Goal: Task Accomplishment & Management: Manage account settings

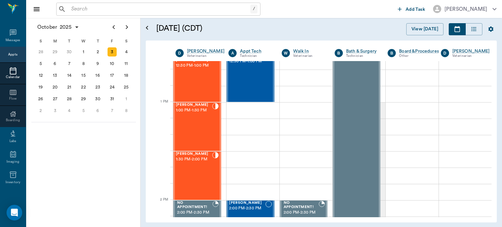
scroll to position [452, 0]
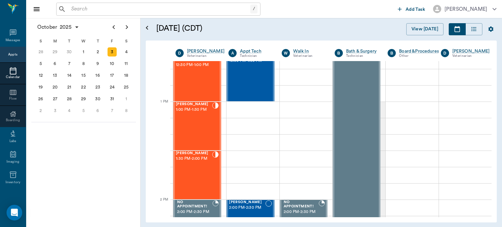
click at [196, 123] on div "[PERSON_NAME] 1:00 PM - 1:30 PM" at bounding box center [194, 126] width 36 height 48
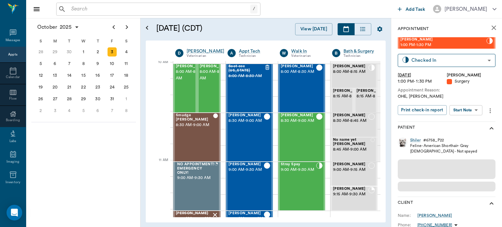
scroll to position [197, 0]
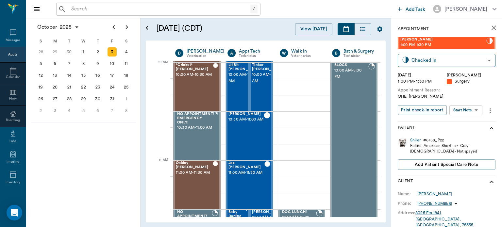
click at [472, 111] on body "/ ​ Add Task Dr. Bert Ellsworth Nectar Messages Appts Calendar Flow Boarding La…" at bounding box center [251, 113] width 502 height 227
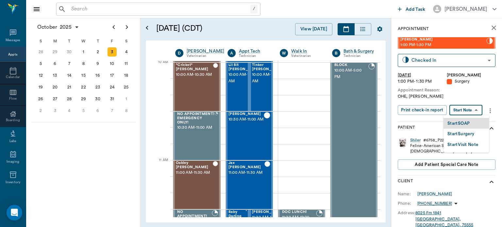
click at [472, 134] on button "Start Surgery" at bounding box center [460, 134] width 27 height 8
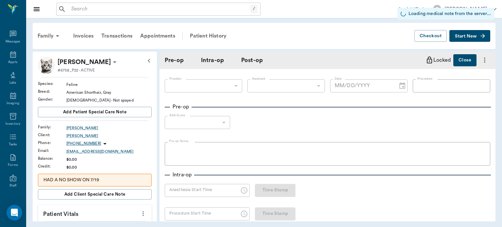
type input "63ec2f075fda476ae8351a4d"
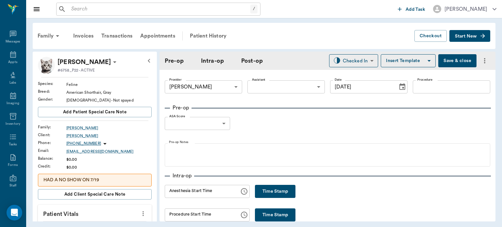
type input "[DATE]"
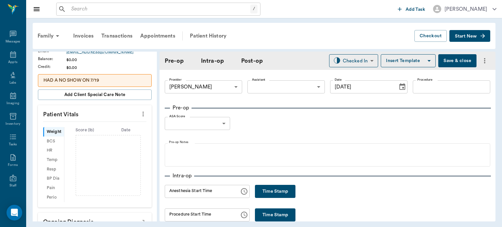
scroll to position [102, 0]
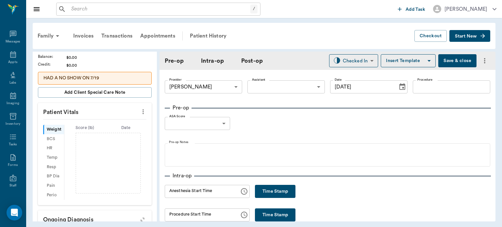
click at [139, 108] on icon "more" at bounding box center [142, 112] width 7 height 8
click at [117, 122] on span "Enter Vitals" at bounding box center [110, 122] width 55 height 7
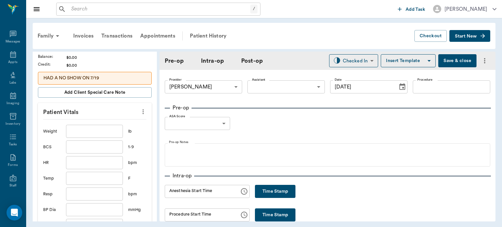
click at [106, 133] on input "text" at bounding box center [94, 131] width 57 height 13
click at [270, 88] on body "/ ​ Add Task Dr. Bert Ellsworth Nectar Messages Appts Labs Imaging Inventory Ta…" at bounding box center [251, 113] width 502 height 227
type input "7"
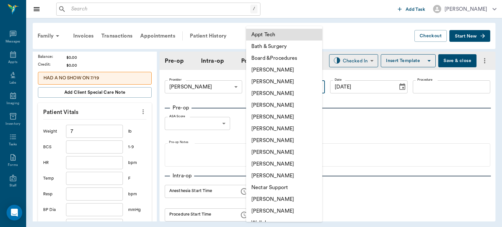
click at [499, 95] on div at bounding box center [251, 113] width 502 height 227
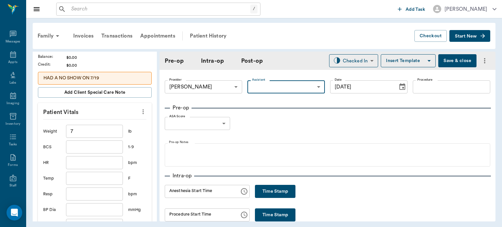
click at [275, 87] on body "/ ​ Add Task Dr. Bert Ellsworth Nectar Messages Appts Labs Imaging Inventory Ta…" at bounding box center [251, 113] width 502 height 227
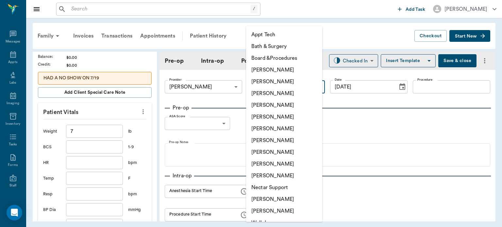
click at [283, 153] on li "[PERSON_NAME]" at bounding box center [284, 152] width 76 height 12
type input "63ec2e7e52e12b0ba117b124"
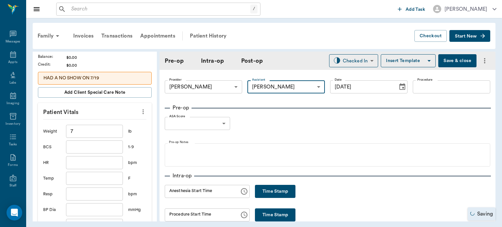
click at [426, 89] on input "Procedure" at bounding box center [451, 86] width 77 height 13
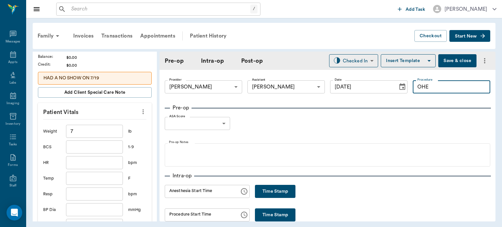
type input "OHE"
click at [404, 67] on button "Insert Template" at bounding box center [408, 60] width 55 height 13
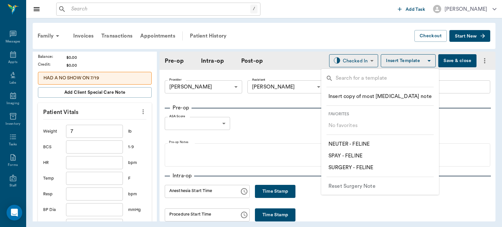
click at [356, 157] on p "​ SPAY - FELINE" at bounding box center [345, 156] width 34 height 8
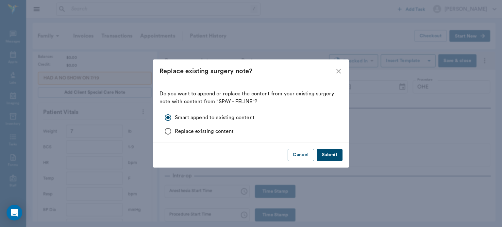
click at [335, 155] on button "Submit" at bounding box center [329, 155] width 26 height 12
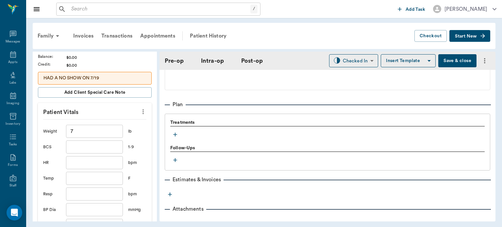
scroll to position [516, 0]
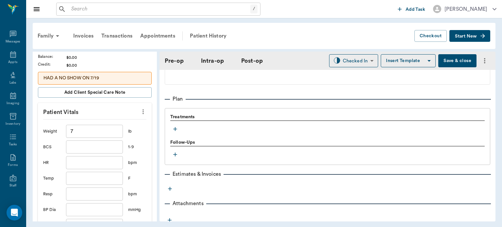
click at [175, 131] on icon "button" at bounding box center [175, 129] width 4 height 4
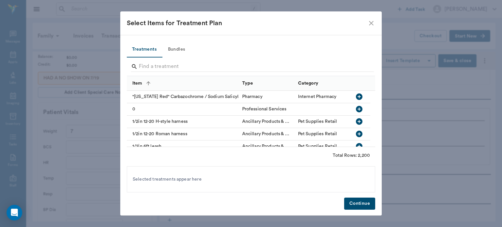
click at [176, 48] on button "Bundles" at bounding box center [176, 50] width 29 height 16
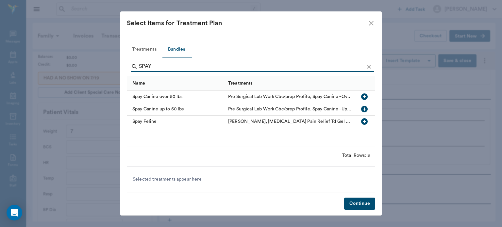
type input "SPAY"
click at [364, 123] on icon "button" at bounding box center [364, 122] width 8 height 8
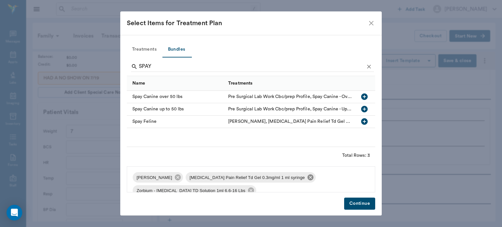
click at [307, 178] on icon at bounding box center [310, 177] width 6 height 6
click at [315, 174] on div "Elizabethan Collar Zorbium - Buprenorphine TD Solution 1ml 6.6-16 Lbs Pain Reli…" at bounding box center [251, 179] width 248 height 26
click at [300, 179] on icon at bounding box center [303, 177] width 7 height 7
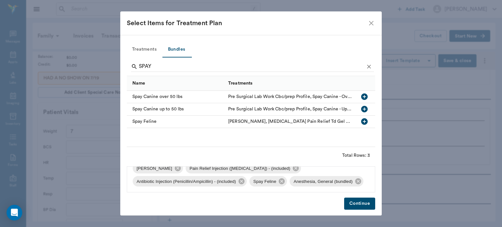
click at [366, 205] on button "Continue" at bounding box center [359, 204] width 31 height 12
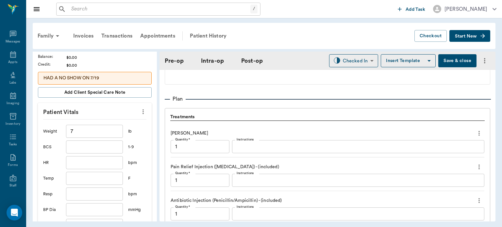
scroll to position [683, 0]
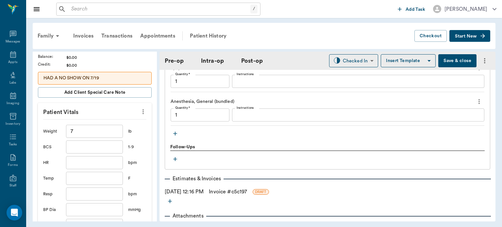
click at [175, 136] on icon "button" at bounding box center [175, 134] width 4 height 4
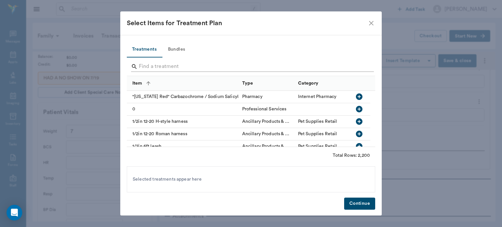
click at [188, 67] on input "Search" at bounding box center [251, 66] width 225 height 10
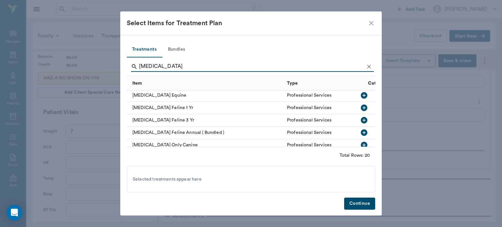
scroll to position [160, 0]
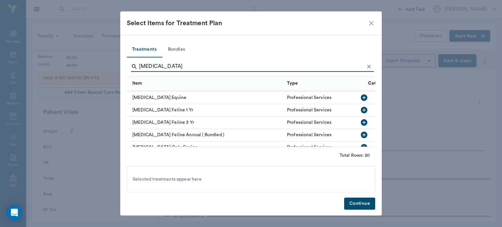
type input "RABIES"
click at [361, 110] on icon "button" at bounding box center [364, 110] width 7 height 7
click at [364, 203] on button "Continue" at bounding box center [359, 204] width 31 height 12
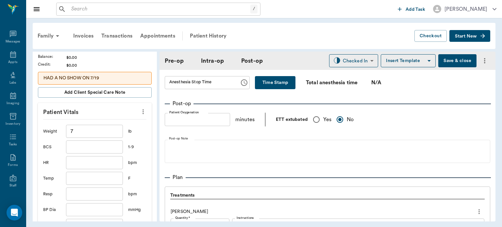
scroll to position [438, 0]
click at [8, 60] on div "Appts" at bounding box center [12, 62] width 9 height 5
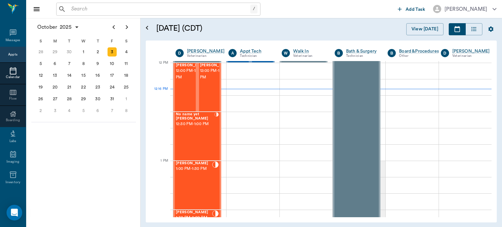
scroll to position [393, 0]
click at [213, 81] on span "12:00 PM - 12:30 PM" at bounding box center [216, 74] width 33 height 13
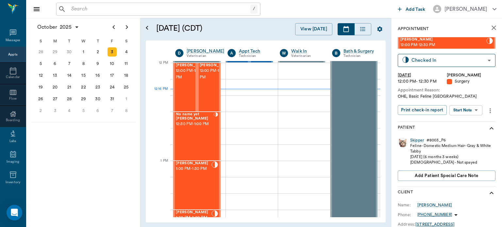
click at [467, 111] on body "/ ​ Add Task Dr. Bert Ellsworth Nectar Messages Appts Calendar Flow Boarding La…" at bounding box center [251, 113] width 502 height 227
click at [469, 137] on button "Start Surgery" at bounding box center [460, 134] width 27 height 8
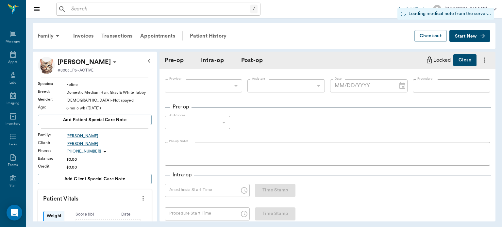
type input "63ec2f075fda476ae8351a4d"
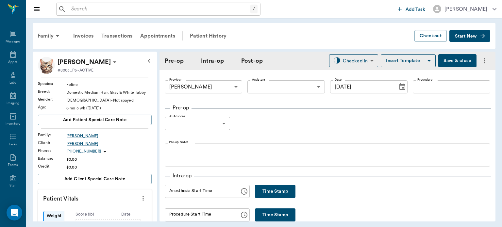
type input "[DATE]"
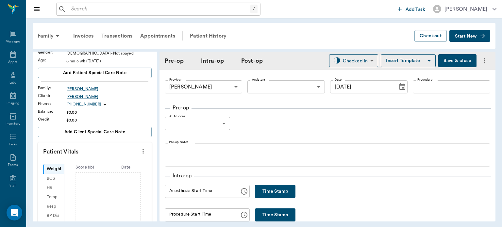
scroll to position [86, 0]
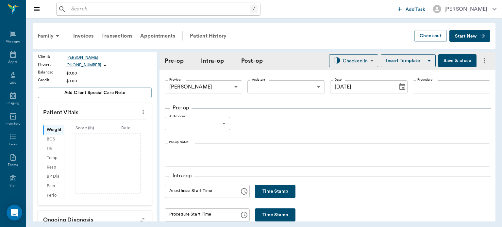
click at [142, 111] on icon "more" at bounding box center [142, 112] width 1 height 5
click at [118, 125] on span "Enter Vitals" at bounding box center [110, 123] width 55 height 7
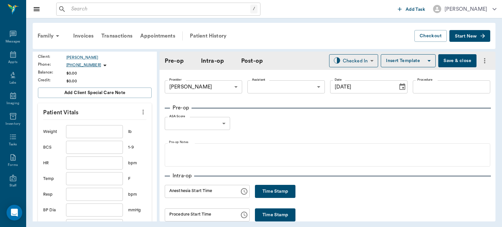
click at [108, 129] on input "text" at bounding box center [94, 131] width 57 height 13
type input "5.5"
click at [280, 88] on body "/ ​ Add Task Dr. Bert Ellsworth Nectar Messages Appts Labs Imaging Inventory Ta…" at bounding box center [251, 113] width 502 height 227
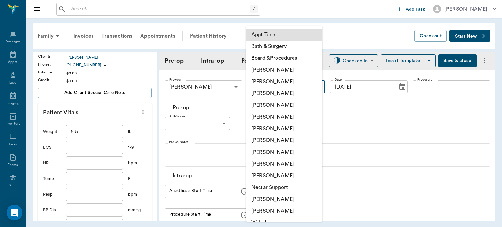
click at [281, 153] on li "[PERSON_NAME]" at bounding box center [284, 152] width 76 height 12
type input "63ec2e7e52e12b0ba117b124"
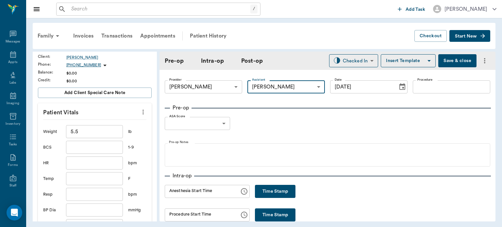
click at [427, 88] on input "Procedure" at bounding box center [451, 86] width 77 height 13
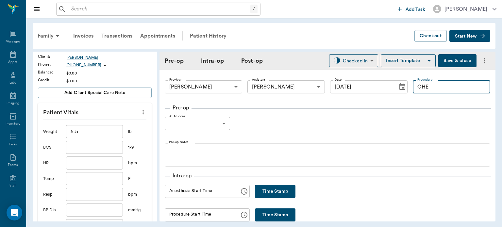
type input "OHE"
click at [394, 62] on button "Insert Template" at bounding box center [408, 60] width 55 height 13
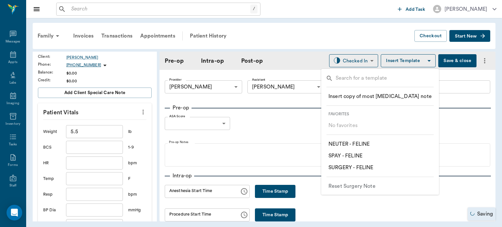
click at [362, 157] on p "​ SPAY - FELINE" at bounding box center [345, 156] width 34 height 8
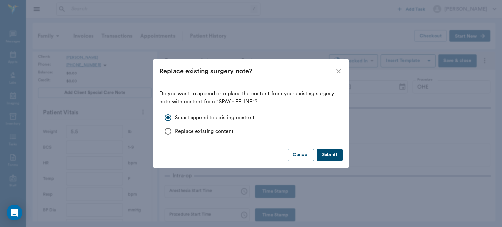
click at [328, 154] on button "Submit" at bounding box center [329, 155] width 26 height 12
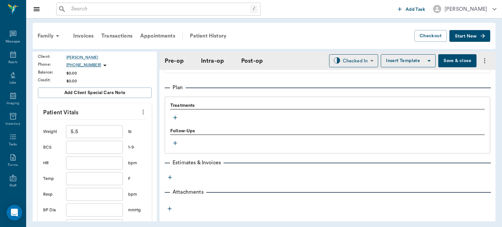
scroll to position [529, 0]
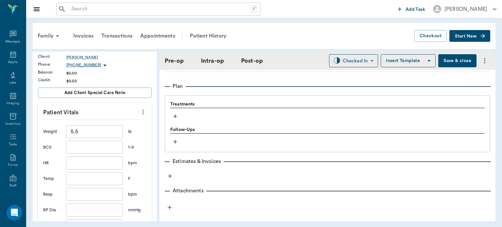
click at [174, 120] on icon "button" at bounding box center [175, 116] width 7 height 7
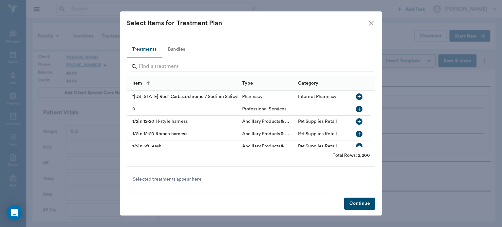
click at [182, 51] on button "Bundles" at bounding box center [176, 50] width 29 height 16
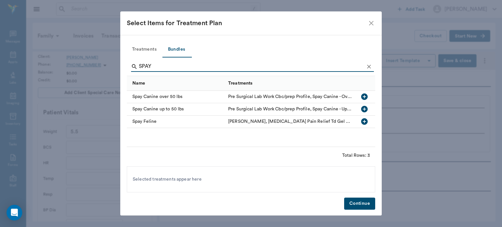
type input "SPAY"
click at [363, 122] on icon "button" at bounding box center [364, 121] width 7 height 7
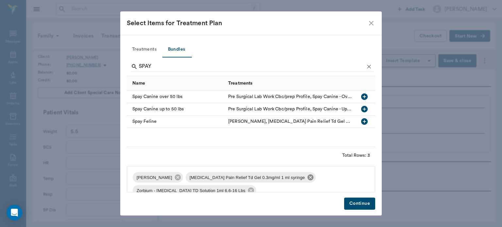
click at [307, 179] on icon at bounding box center [310, 177] width 6 height 6
click at [300, 178] on icon at bounding box center [303, 177] width 6 height 6
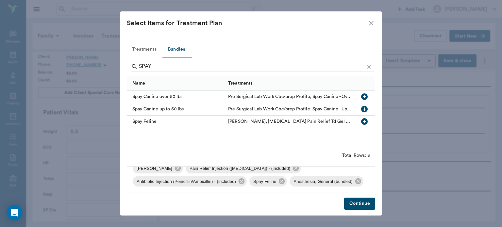
click at [355, 205] on button "Continue" at bounding box center [359, 204] width 31 height 12
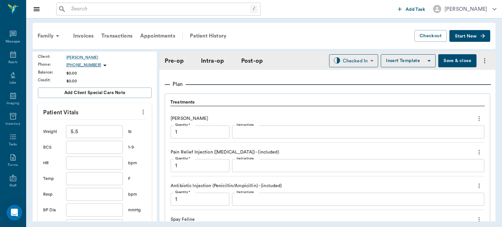
scroll to position [529, 0]
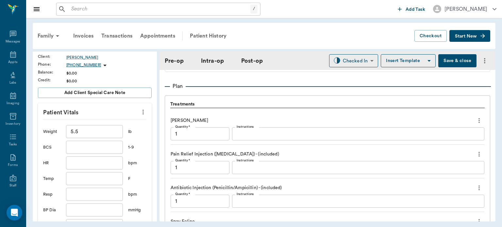
click at [478, 123] on icon "more" at bounding box center [478, 120] width 1 height 5
click at [445, 147] on span "Delete" at bounding box center [446, 147] width 55 height 7
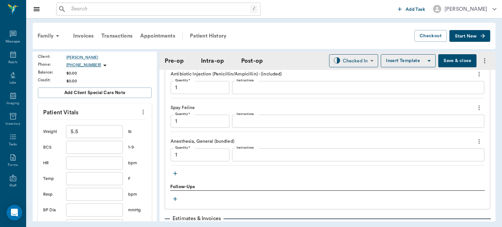
scroll to position [684, 0]
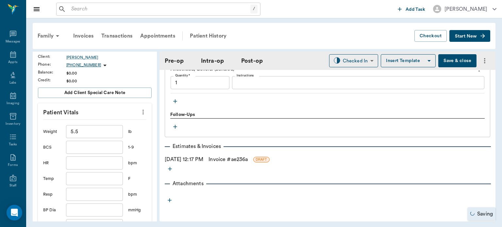
click at [174, 103] on icon "button" at bounding box center [175, 101] width 7 height 7
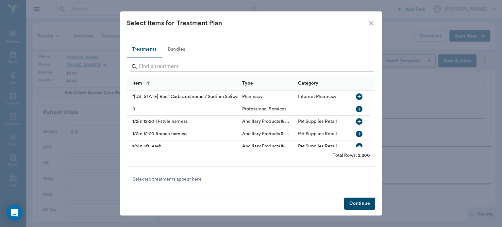
click at [195, 67] on input "Search" at bounding box center [251, 66] width 225 height 10
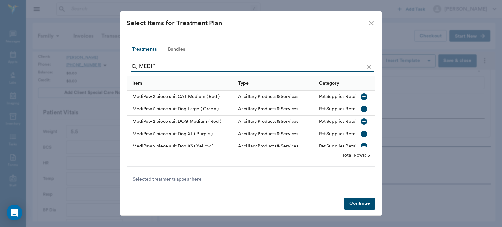
type input "MEDIP"
click at [361, 97] on icon "button" at bounding box center [364, 96] width 7 height 7
click at [369, 205] on button "Continue" at bounding box center [359, 204] width 31 height 12
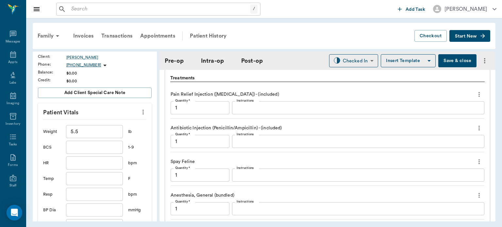
scroll to position [549, 0]
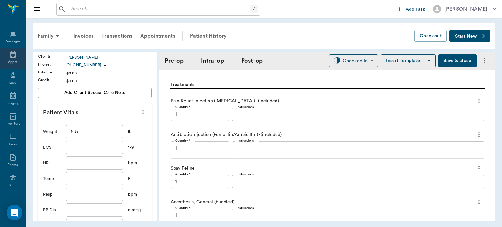
click at [10, 57] on icon at bounding box center [13, 55] width 8 height 8
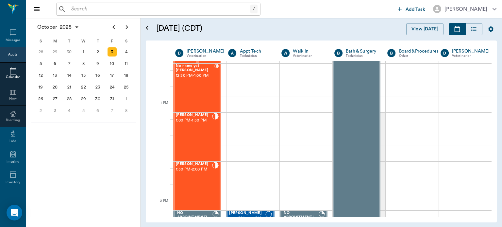
scroll to position [456, 0]
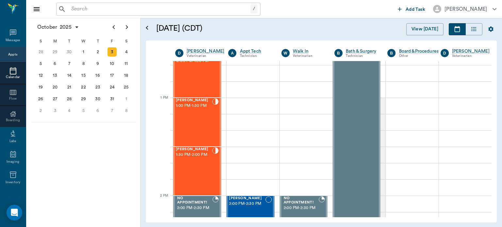
click at [202, 125] on div "[PERSON_NAME] 1:00 PM - 1:30 PM" at bounding box center [194, 122] width 36 height 48
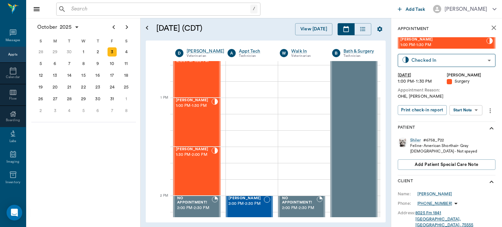
click at [472, 110] on body "/ ​ Add Task Dr. Bert Ellsworth Nectar Messages Appts Calendar Flow Boarding La…" at bounding box center [251, 113] width 502 height 227
click at [467, 132] on button "View Surgery" at bounding box center [460, 134] width 27 height 8
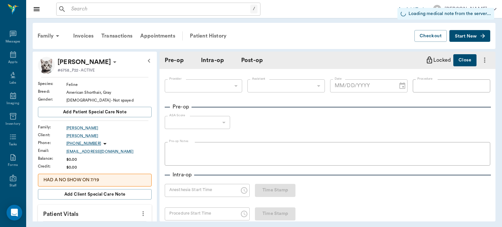
type input "63ec2f075fda476ae8351a4d"
type input "63ec2e7e52e12b0ba117b124"
type input "OHE"
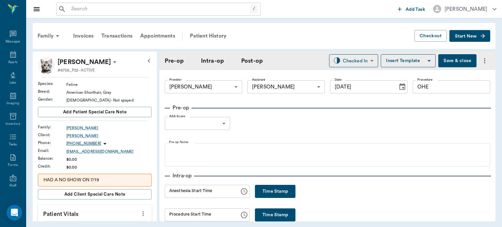
type input "[DATE]"
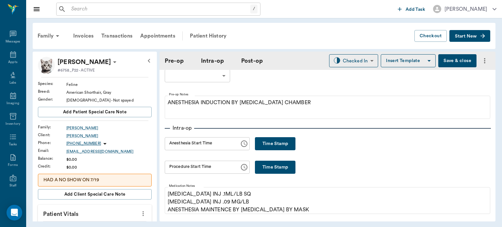
scroll to position [49, 0]
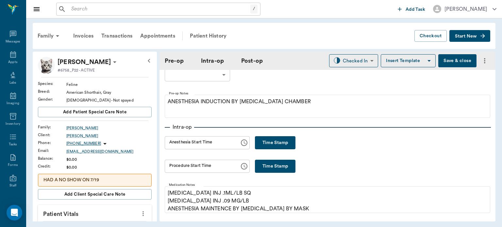
click at [270, 143] on button "Time Stamp" at bounding box center [275, 142] width 40 height 13
type input "12:18 PM"
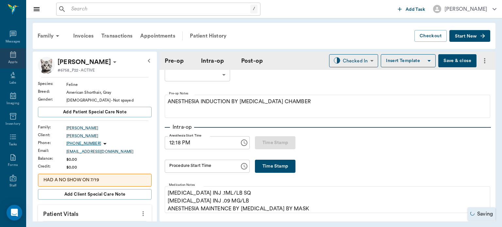
click at [9, 56] on icon at bounding box center [13, 55] width 8 height 8
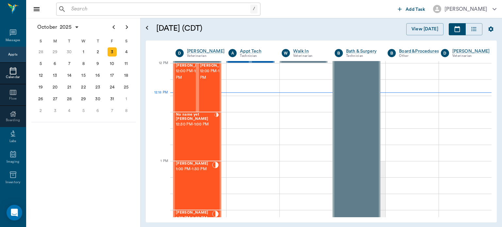
scroll to position [393, 0]
click at [207, 81] on span "12:00 PM - 12:30 PM" at bounding box center [216, 74] width 33 height 13
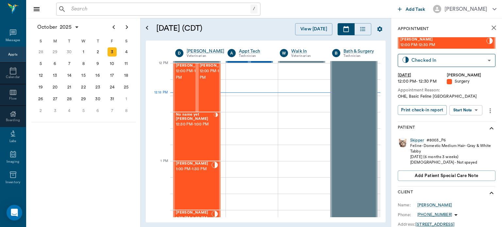
click at [472, 110] on body "/ ​ Add Task Dr. Bert Ellsworth Nectar Messages Appts Calendar Flow Boarding La…" at bounding box center [251, 113] width 502 height 227
click at [465, 134] on button "View Surgery" at bounding box center [460, 134] width 27 height 8
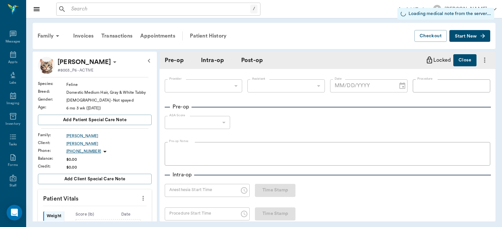
type input "63ec2f075fda476ae8351a4d"
type input "63ec2e7e52e12b0ba117b124"
type input "OHE"
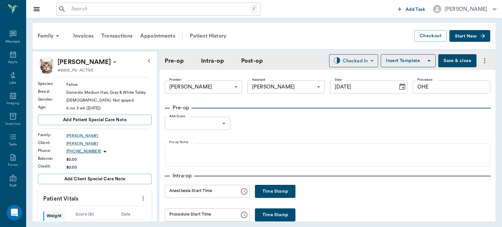
type input "[DATE]"
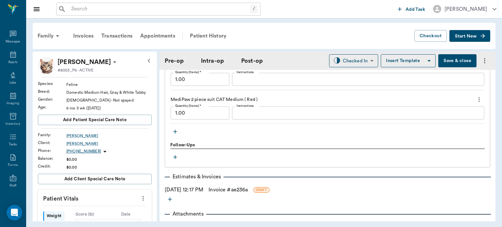
scroll to position [685, 0]
click at [175, 134] on icon "button" at bounding box center [175, 132] width 4 height 4
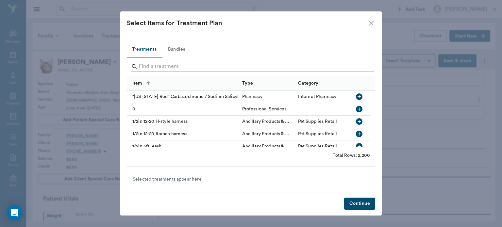
click at [202, 67] on input "Search" at bounding box center [251, 66] width 225 height 10
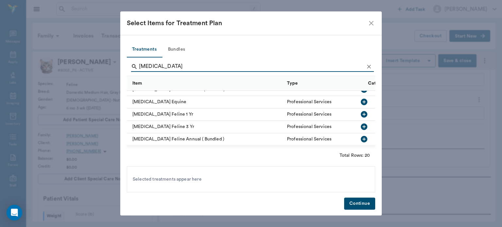
scroll to position [158, 0]
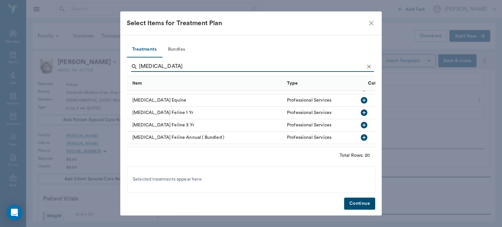
type input "RABIES"
click at [361, 110] on icon "button" at bounding box center [364, 112] width 7 height 7
click at [364, 205] on button "Continue" at bounding box center [359, 204] width 31 height 12
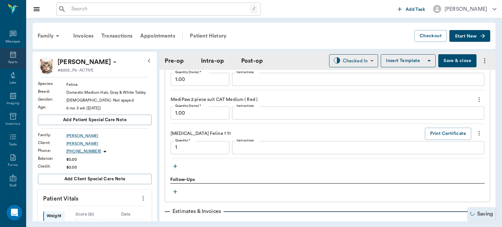
click at [11, 60] on div "Appts" at bounding box center [12, 62] width 9 height 5
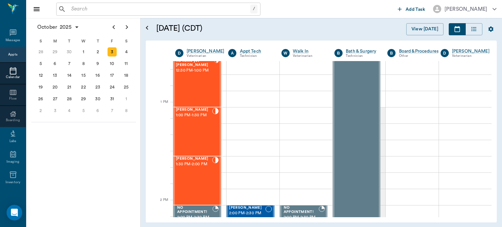
scroll to position [454, 0]
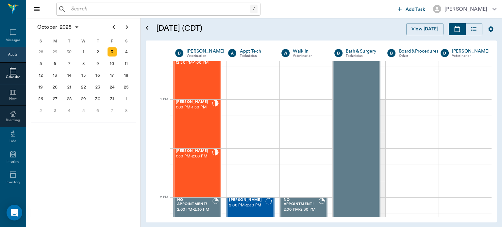
click at [204, 163] on div "[PERSON_NAME] 1:30 PM - 2:00 PM" at bounding box center [194, 173] width 36 height 48
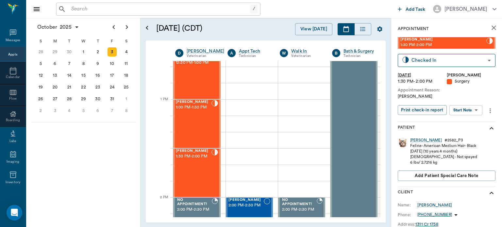
click at [471, 110] on body "/ ​ Add Task Dr. Bert Ellsworth Nectar Messages Appts Calendar Flow Boarding La…" at bounding box center [251, 113] width 502 height 227
click at [469, 123] on button "Start SOAP" at bounding box center [458, 124] width 22 height 8
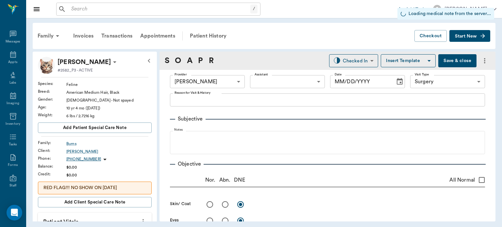
type input "63ec2f075fda476ae8351a4d"
type input "65d2be4f46e3a538d89b8c18"
type input "[DATE]"
type textarea "[PERSON_NAME]"
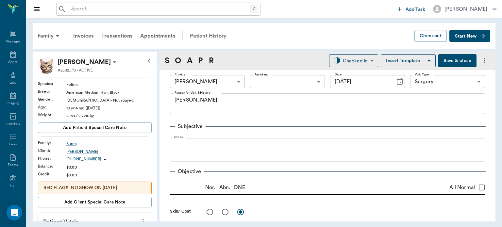
click at [207, 41] on div "Patient History" at bounding box center [208, 36] width 44 height 16
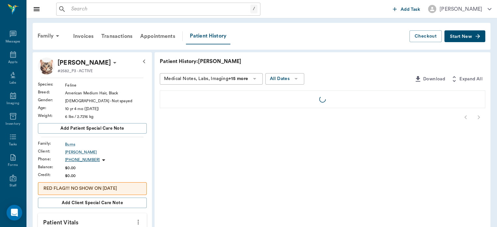
click at [210, 36] on div "Patient History" at bounding box center [208, 36] width 44 height 16
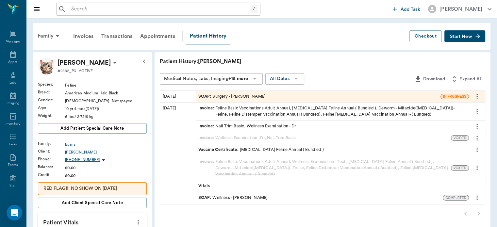
click at [477, 95] on icon "more" at bounding box center [476, 96] width 1 height 5
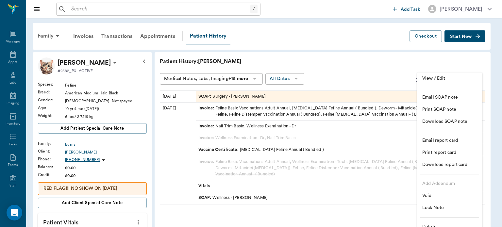
click at [439, 224] on span "Delete" at bounding box center [449, 226] width 55 height 7
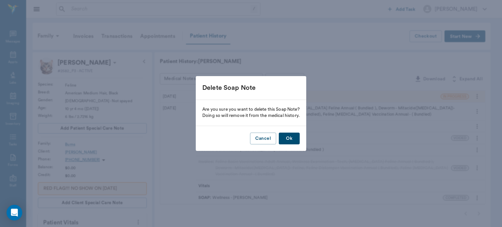
click at [289, 140] on button "Ok" at bounding box center [289, 139] width 21 height 12
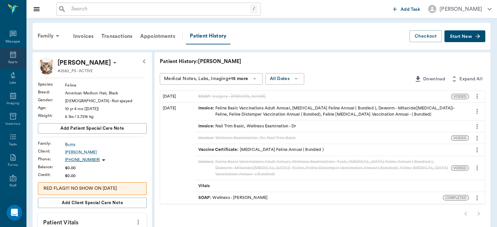
click at [10, 56] on icon at bounding box center [13, 54] width 6 height 7
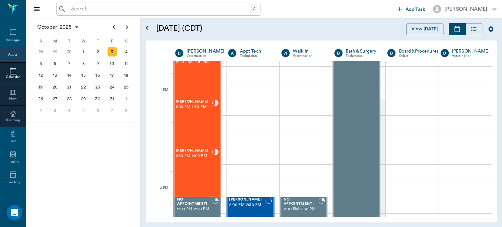
scroll to position [466, 0]
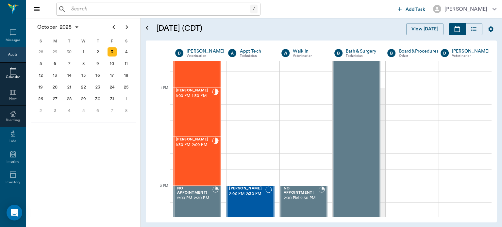
click at [204, 152] on div "[PERSON_NAME] 1:30 PM - 2:00 PM" at bounding box center [194, 162] width 36 height 48
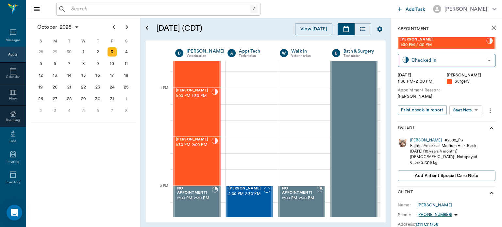
click at [472, 108] on body "/ ​ Add Task Dr. Bert Ellsworth Nectar Messages Appts Calendar Flow Boarding La…" at bounding box center [251, 113] width 502 height 227
click at [473, 134] on button "Start Surgery" at bounding box center [460, 134] width 27 height 8
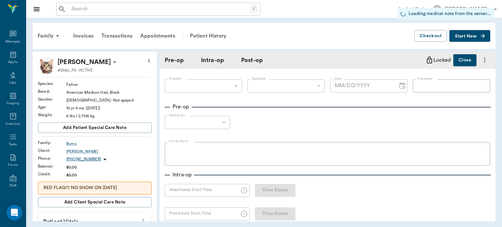
type input "63ec2f075fda476ae8351a4d"
type input "[DATE]"
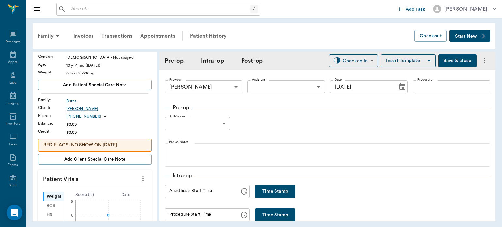
scroll to position [91, 0]
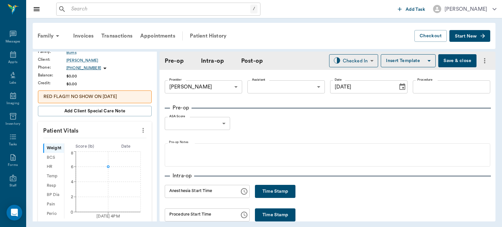
click at [139, 133] on icon "more" at bounding box center [142, 130] width 7 height 8
click at [111, 143] on span "Enter Vitals" at bounding box center [110, 141] width 55 height 7
click at [103, 150] on input "text" at bounding box center [94, 149] width 57 height 13
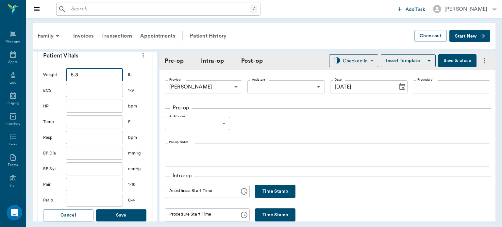
scroll to position [195, 0]
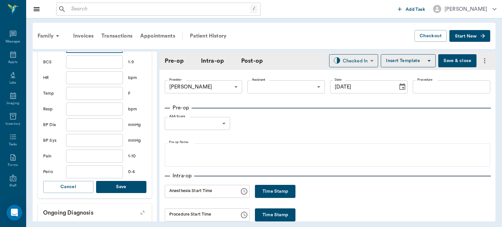
type input "6.3"
click at [117, 187] on button "Save" at bounding box center [121, 187] width 50 height 12
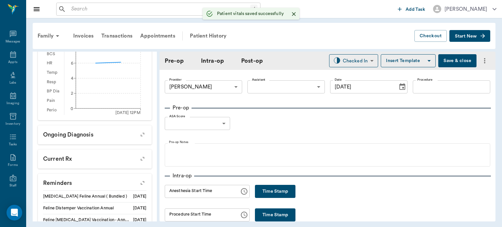
click at [276, 85] on body "/ ​ Add Task Dr. Bert Ellsworth Nectar Messages Appts Labs Imaging Inventory Ta…" at bounding box center [251, 113] width 502 height 227
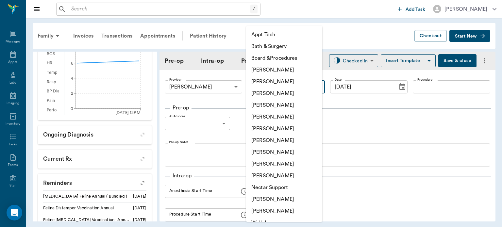
click at [282, 154] on li "[PERSON_NAME]" at bounding box center [284, 152] width 76 height 12
type input "63ec2e7e52e12b0ba117b124"
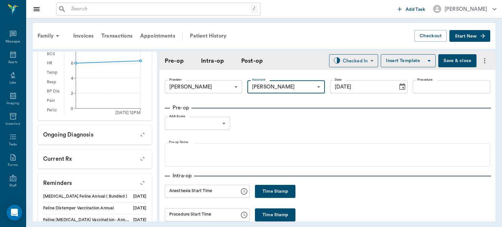
click at [435, 87] on input "Procedure" at bounding box center [451, 86] width 77 height 13
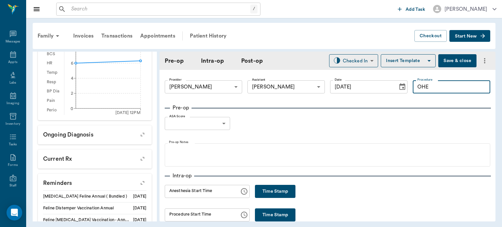
type input "OHE"
click at [184, 116] on label "ASA Score" at bounding box center [177, 116] width 16 height 5
click at [408, 59] on button "Insert Template" at bounding box center [408, 60] width 55 height 13
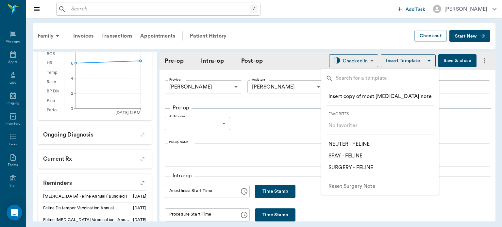
click at [362, 156] on p "​ SPAY - FELINE" at bounding box center [345, 156] width 34 height 8
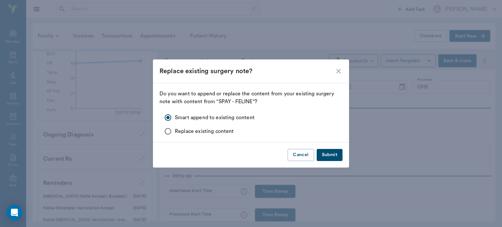
click at [336, 155] on button "Submit" at bounding box center [329, 155] width 26 height 12
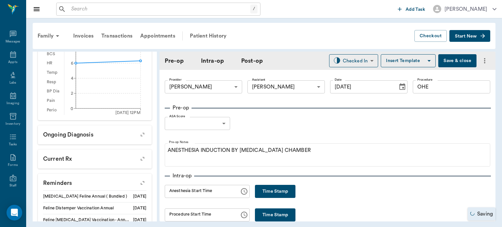
click at [212, 126] on body "/ ​ Add Task Dr. Bert Ellsworth Nectar Messages Appts Labs Imaging Inventory Ta…" at bounding box center [251, 113] width 502 height 227
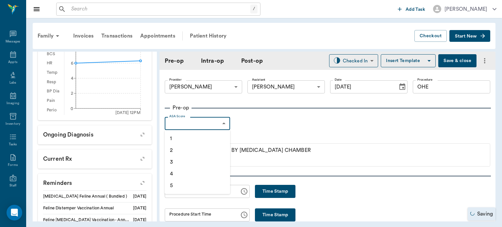
click at [214, 141] on li "1" at bounding box center [197, 139] width 65 height 12
type input "1"
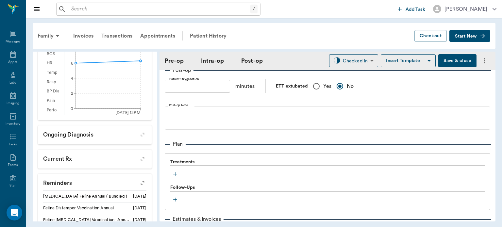
scroll to position [513, 0]
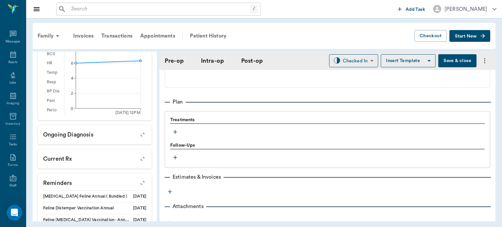
click at [175, 134] on icon "button" at bounding box center [175, 132] width 4 height 4
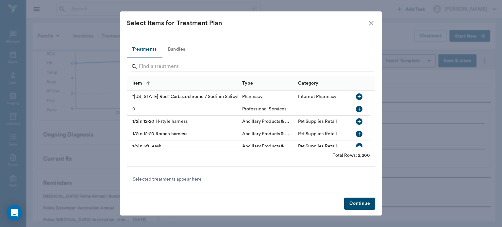
click at [183, 49] on button "Bundles" at bounding box center [176, 50] width 29 height 16
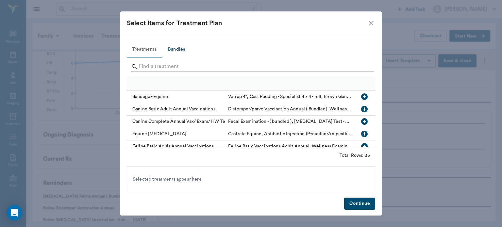
click at [186, 67] on input "Search" at bounding box center [251, 66] width 225 height 10
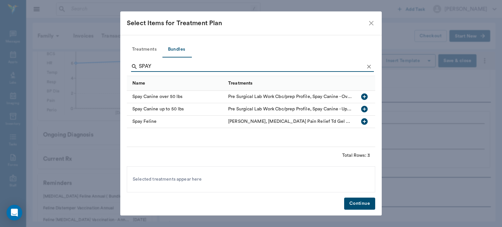
type input "SPAY"
click at [364, 120] on icon "button" at bounding box center [364, 122] width 8 height 8
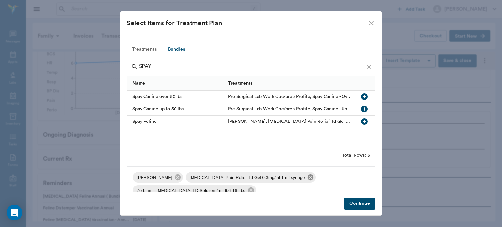
click at [307, 178] on icon at bounding box center [310, 177] width 6 height 6
click at [300, 179] on icon at bounding box center [303, 177] width 7 height 7
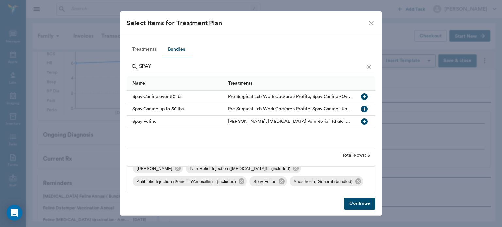
click at [363, 204] on button "Continue" at bounding box center [359, 204] width 31 height 12
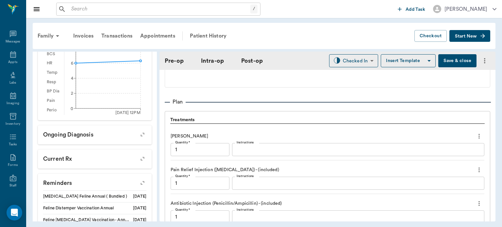
scroll to position [683, 0]
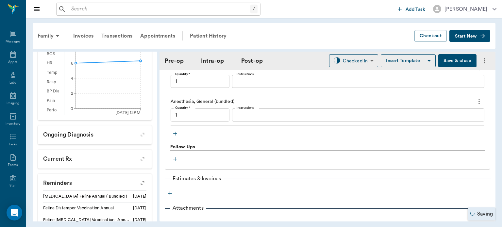
click at [176, 135] on icon "button" at bounding box center [175, 133] width 7 height 7
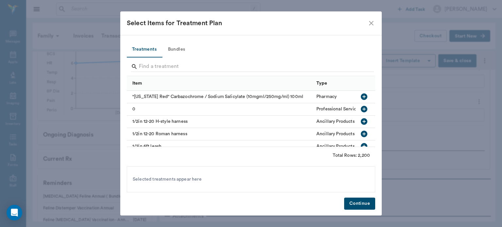
click at [371, 22] on icon "close" at bounding box center [371, 23] width 8 height 8
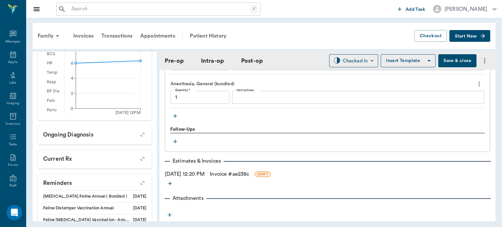
scroll to position [717, 0]
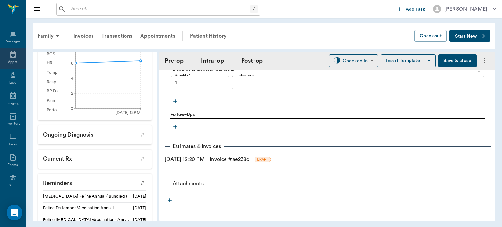
click at [9, 54] on icon at bounding box center [13, 55] width 8 height 8
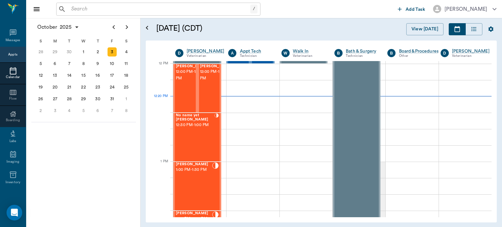
scroll to position [392, 0]
click at [202, 138] on div "No name yet [PERSON_NAME] 12:30 PM - 1:00 PM" at bounding box center [195, 137] width 39 height 48
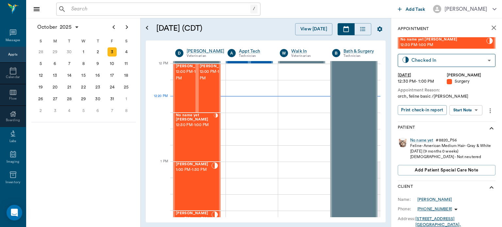
click at [471, 110] on body "/ ​ Add Task Dr. Bert Ellsworth Nectar Messages Appts Calendar Flow Boarding La…" at bounding box center [251, 113] width 502 height 227
click at [470, 134] on button "Start Surgery" at bounding box center [460, 134] width 27 height 8
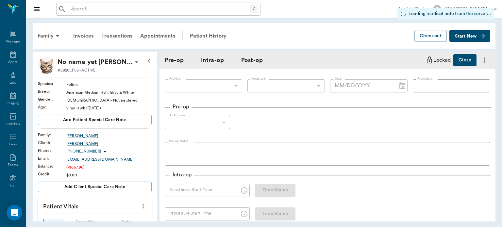
type input "63ec2f075fda476ae8351a4d"
type input "[DATE]"
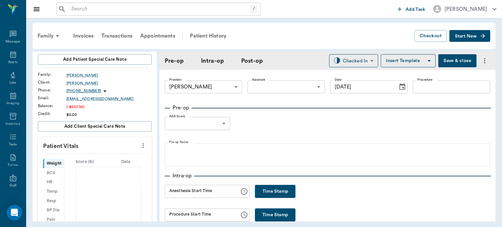
scroll to position [98, 0]
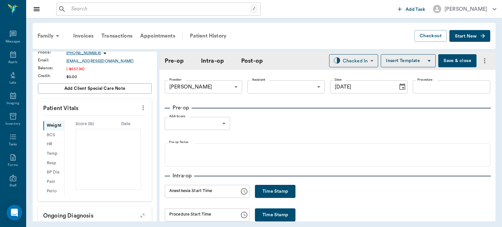
click at [139, 106] on icon "more" at bounding box center [142, 108] width 7 height 8
click at [117, 121] on span "Enter Vitals" at bounding box center [110, 118] width 55 height 7
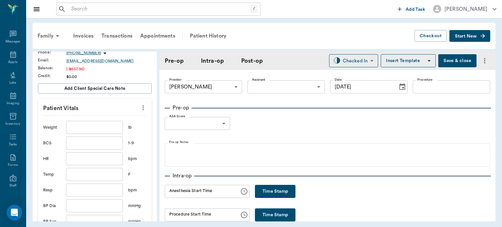
click at [104, 129] on input "text" at bounding box center [94, 127] width 57 height 13
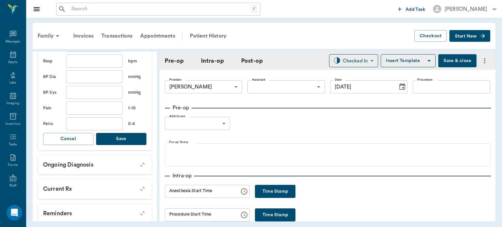
type input "7.2"
click at [120, 138] on button "Save" at bounding box center [121, 139] width 50 height 12
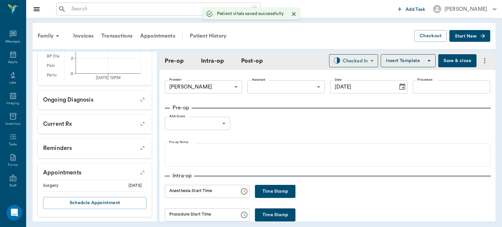
scroll to position [222, 0]
click at [284, 88] on body "/ ​ Add Task Dr. Bert Ellsworth Nectar Messages Appts Labs Imaging Inventory Ta…" at bounding box center [251, 113] width 502 height 227
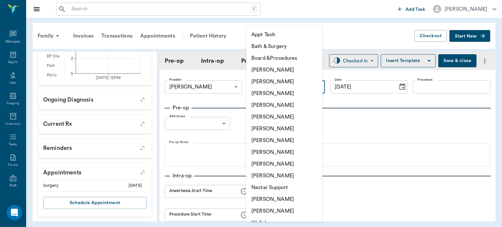
click at [289, 154] on li "[PERSON_NAME]" at bounding box center [284, 152] width 76 height 12
type input "63ec2e7e52e12b0ba117b124"
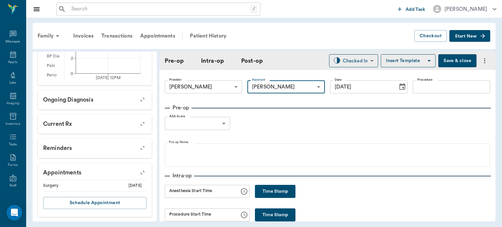
click at [432, 87] on input "Procedure" at bounding box center [451, 86] width 77 height 13
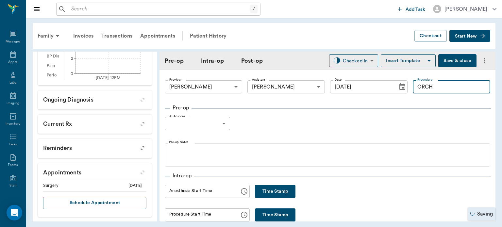
type input "ORCH"
click at [413, 63] on button "Insert Template" at bounding box center [408, 60] width 55 height 13
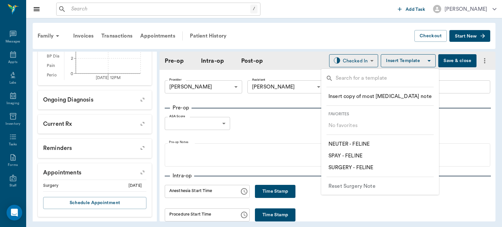
click at [374, 144] on li "​ NEUTER - FELINE" at bounding box center [380, 144] width 114 height 12
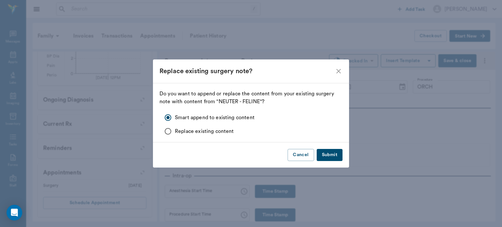
click at [333, 151] on button "Submit" at bounding box center [329, 155] width 26 height 12
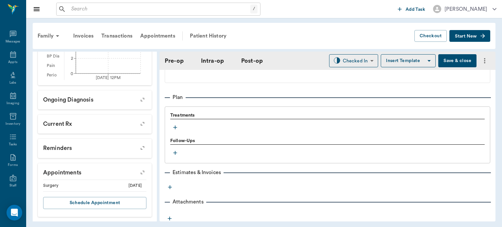
scroll to position [520, 0]
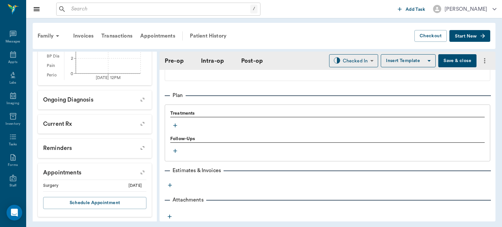
click at [175, 125] on icon "button" at bounding box center [175, 126] width 4 height 4
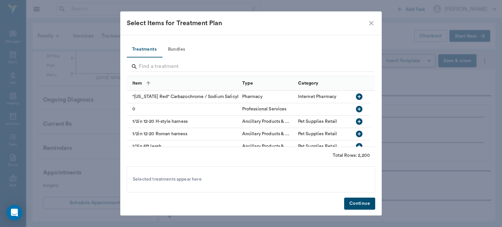
click at [182, 49] on button "Bundles" at bounding box center [176, 50] width 29 height 16
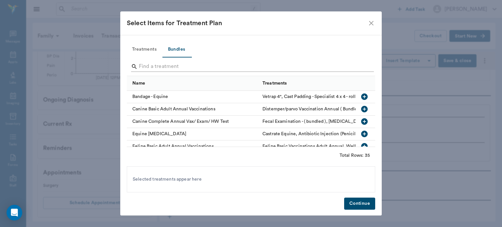
click at [215, 68] on input "Search" at bounding box center [251, 66] width 225 height 10
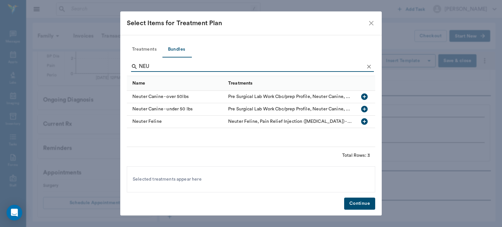
type input "NEU"
click at [364, 121] on icon "button" at bounding box center [364, 121] width 7 height 7
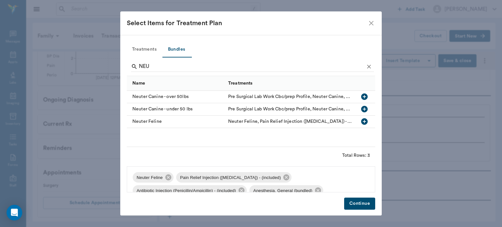
scroll to position [9, 0]
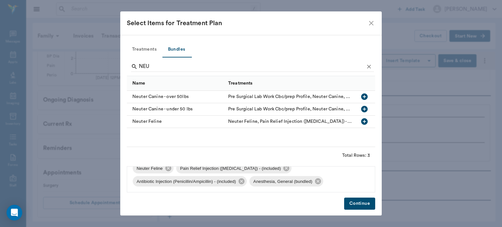
click at [369, 205] on button "Continue" at bounding box center [359, 204] width 31 height 12
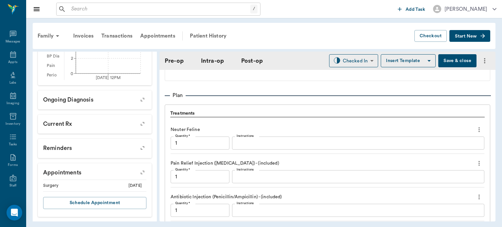
scroll to position [645, 0]
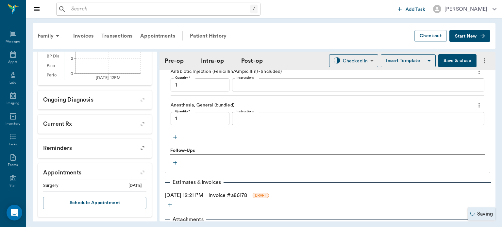
click at [174, 138] on icon "button" at bounding box center [175, 137] width 7 height 7
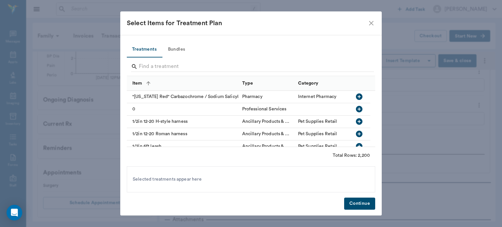
click at [183, 51] on button "Bundles" at bounding box center [176, 50] width 29 height 16
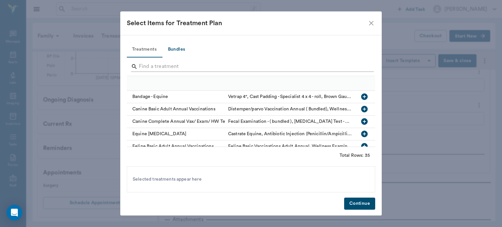
click at [196, 65] on input "Search" at bounding box center [251, 66] width 225 height 10
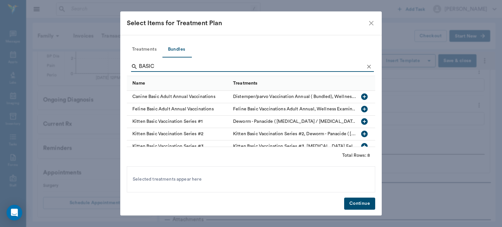
type input "BASIC"
click at [360, 109] on icon "button" at bounding box center [364, 109] width 8 height 8
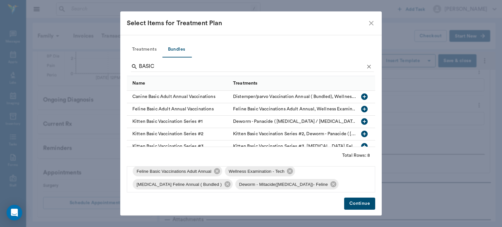
scroll to position [0, 0]
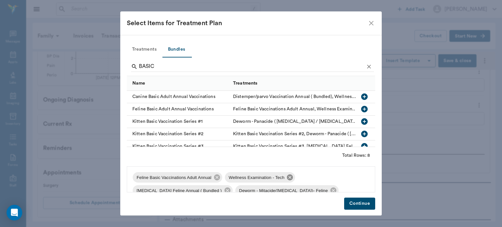
click at [292, 178] on icon at bounding box center [290, 177] width 6 height 6
click at [370, 204] on button "Continue" at bounding box center [359, 204] width 31 height 12
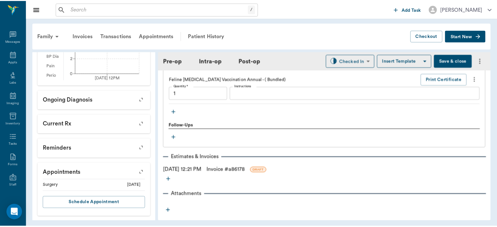
scroll to position [850, 0]
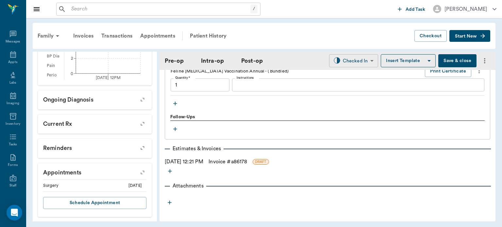
click at [357, 61] on body "/ ​ Add Task Dr. Bert Ellsworth Nectar Messages Appts Labs Imaging Inventory Ta…" at bounding box center [251, 113] width 502 height 227
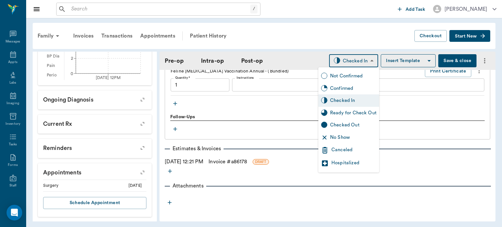
click at [430, 120] on div at bounding box center [251, 113] width 502 height 227
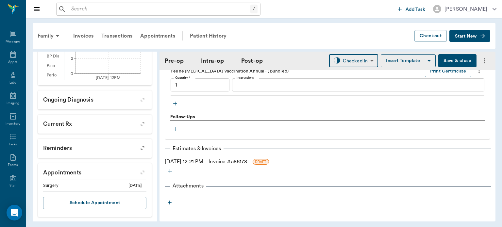
click at [456, 60] on button "Save & close" at bounding box center [457, 60] width 38 height 13
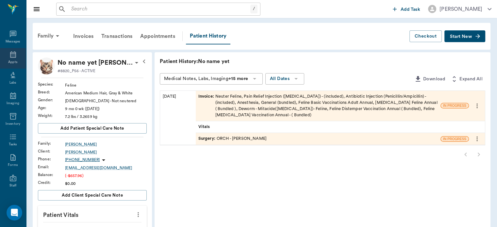
click at [10, 56] on icon at bounding box center [13, 54] width 6 height 7
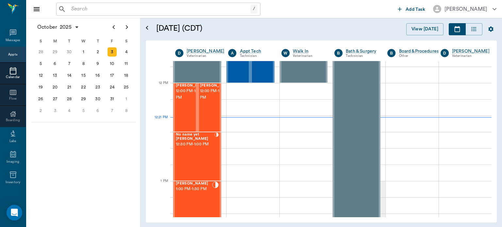
scroll to position [371, 0]
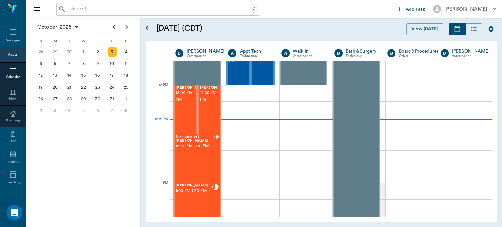
click at [184, 112] on div "[PERSON_NAME] 12:00 PM - 12:30 PM" at bounding box center [192, 110] width 33 height 48
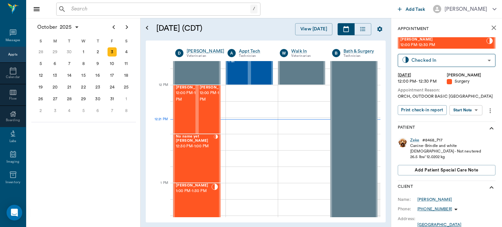
click at [470, 109] on body "/ ​ Add Task Dr. Bert Ellsworth Nectar Messages Appts Calendar Flow Boarding La…" at bounding box center [251, 113] width 502 height 227
click at [470, 133] on button "Start Surgery" at bounding box center [460, 134] width 27 height 8
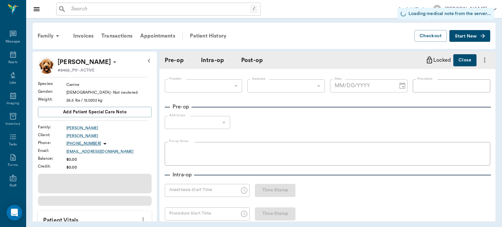
type input "63ec2f075fda476ae8351a4d"
type input "[DATE]"
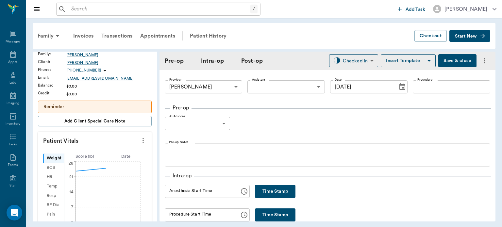
scroll to position [99, 0]
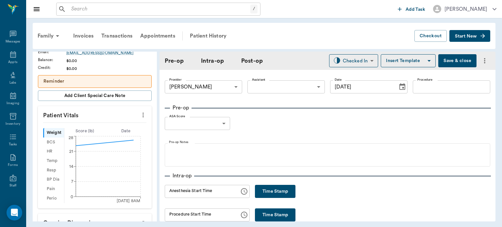
click at [140, 119] on button "more" at bounding box center [143, 114] width 10 height 11
click at [113, 127] on span "Enter Vitals" at bounding box center [110, 125] width 55 height 7
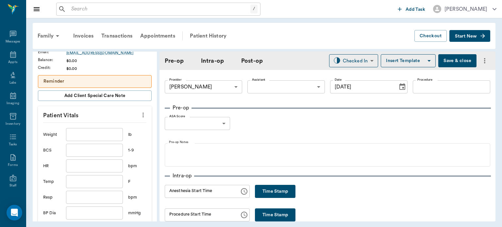
click at [105, 135] on input "text" at bounding box center [94, 134] width 57 height 13
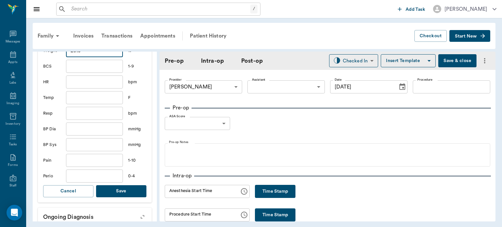
scroll to position [199, 0]
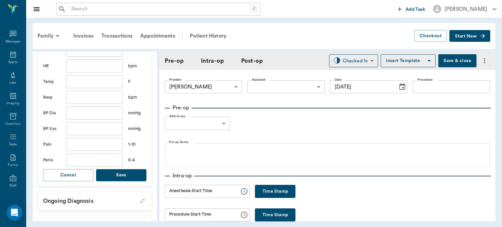
type input "26.5"
click at [117, 175] on button "Save" at bounding box center [121, 175] width 50 height 12
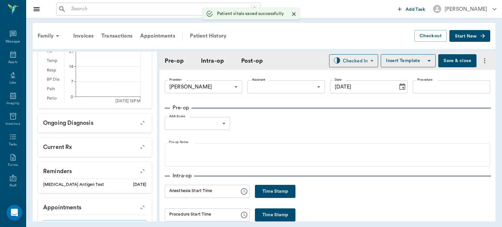
click at [283, 85] on body "/ ​ Add Task Dr. Bert Ellsworth Nectar Messages Appts Labs Imaging Inventory Ta…" at bounding box center [251, 113] width 502 height 227
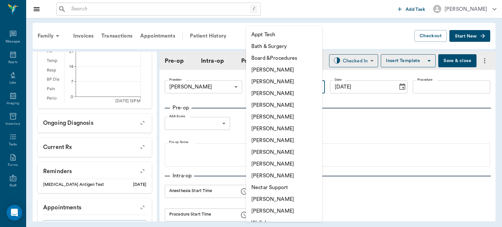
click at [281, 155] on li "[PERSON_NAME]" at bounding box center [284, 152] width 76 height 12
type input "63ec2e7e52e12b0ba117b124"
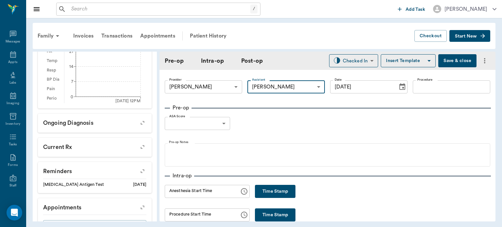
click at [428, 89] on input "Procedure" at bounding box center [451, 86] width 77 height 13
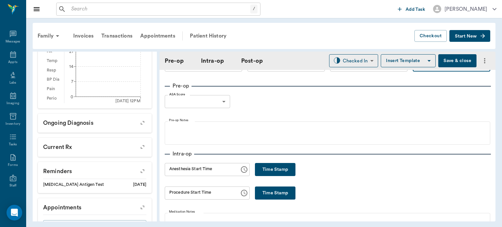
scroll to position [0, 0]
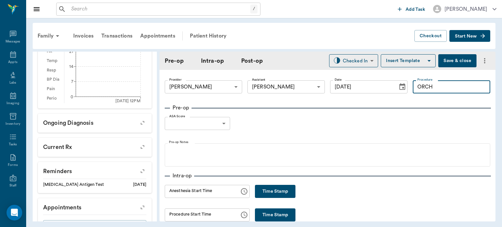
type input "ORCH"
click at [413, 61] on button "Insert Template" at bounding box center [408, 60] width 55 height 13
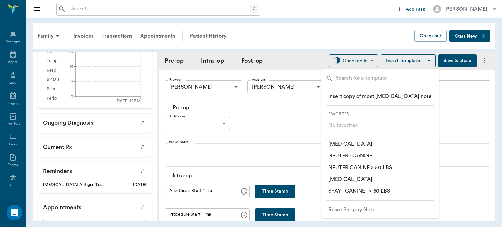
click at [388, 171] on p "​ NEUTER CANINE > 50 LBS" at bounding box center [359, 168] width 63 height 8
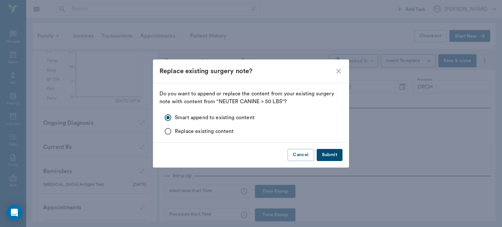
click at [336, 154] on button "Submit" at bounding box center [329, 155] width 26 height 12
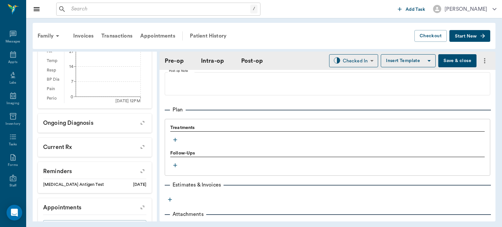
scroll to position [510, 0]
click at [173, 141] on icon "button" at bounding box center [175, 140] width 7 height 7
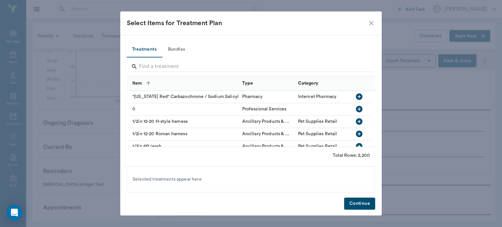
click at [184, 50] on button "Bundles" at bounding box center [176, 50] width 29 height 16
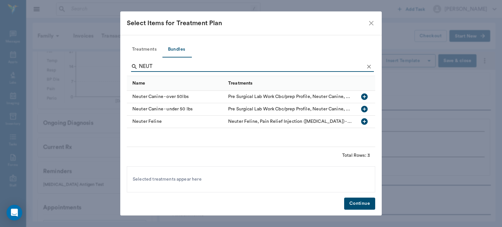
type input "NEUT"
click at [363, 110] on icon "button" at bounding box center [364, 109] width 7 height 7
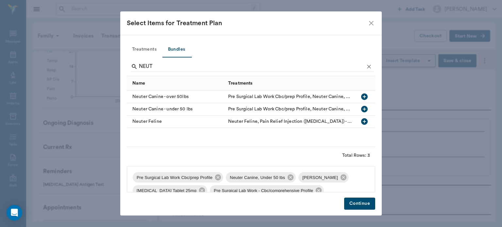
click at [182, 201] on icon at bounding box center [179, 204] width 6 height 6
click at [341, 177] on icon at bounding box center [343, 177] width 6 height 6
click at [216, 180] on icon at bounding box center [217, 177] width 7 height 7
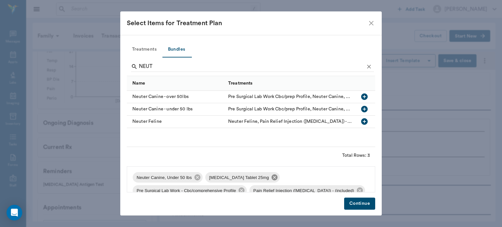
click at [271, 179] on icon at bounding box center [274, 177] width 7 height 7
click at [310, 179] on icon at bounding box center [313, 177] width 7 height 7
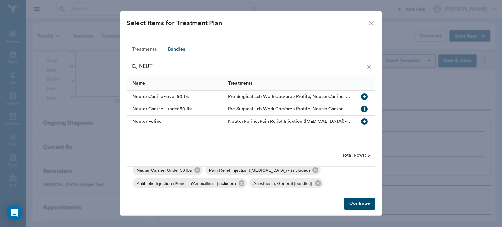
scroll to position [9, 0]
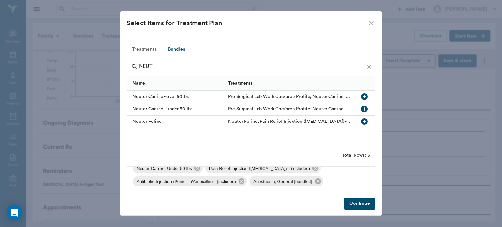
click at [362, 206] on button "Continue" at bounding box center [359, 204] width 31 height 12
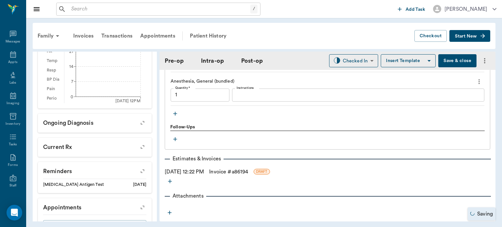
scroll to position [673, 0]
click at [173, 113] on icon "button" at bounding box center [175, 113] width 7 height 7
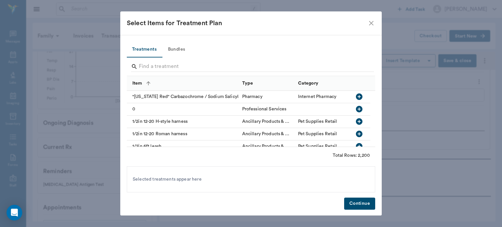
click at [177, 49] on button "Bundles" at bounding box center [176, 50] width 29 height 16
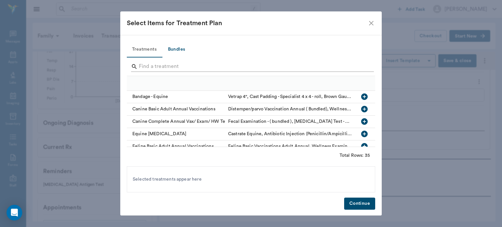
click at [201, 67] on input "Search" at bounding box center [251, 66] width 225 height 10
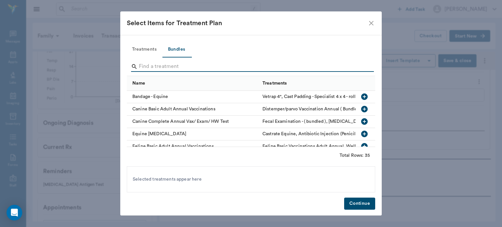
click at [210, 65] on input "Search" at bounding box center [251, 66] width 225 height 10
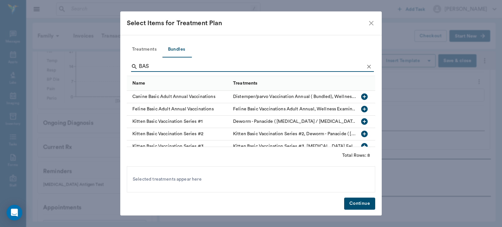
type input "BAS"
click at [361, 94] on icon "button" at bounding box center [364, 96] width 7 height 7
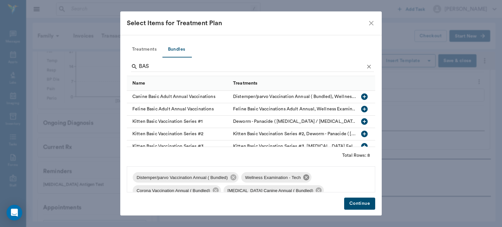
click at [307, 178] on icon at bounding box center [306, 177] width 6 height 6
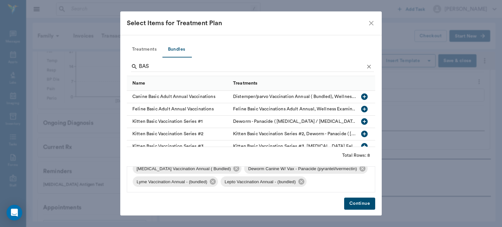
scroll to position [35, 0]
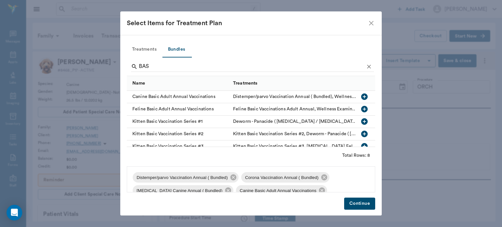
click at [368, 204] on button "Continue" at bounding box center [359, 204] width 31 height 12
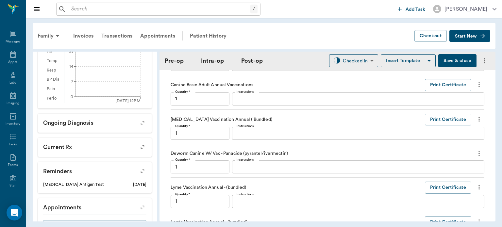
scroll to position [801, 0]
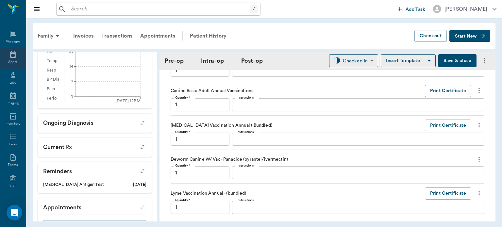
click at [10, 56] on icon at bounding box center [13, 54] width 6 height 7
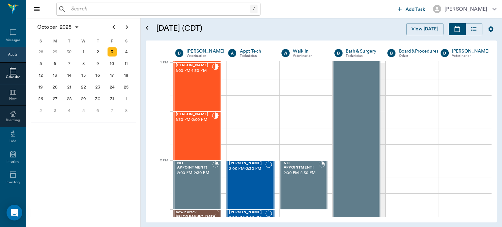
scroll to position [491, 0]
click at [199, 94] on div "[PERSON_NAME] 1:00 PM - 1:30 PM" at bounding box center [194, 87] width 36 height 48
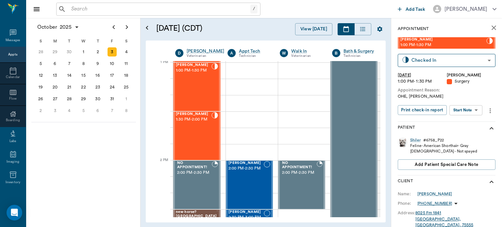
click at [471, 110] on body "/ ​ Add Task [PERSON_NAME] Nectar Messages Appts Calendar Flow Boarding Labs Im…" at bounding box center [251, 113] width 502 height 227
click at [467, 135] on button "View Surgery" at bounding box center [460, 134] width 27 height 8
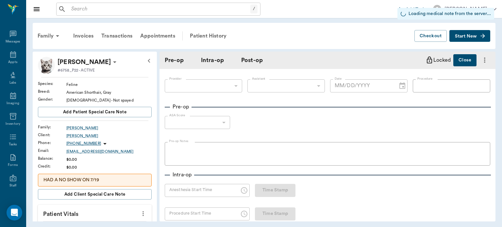
type input "63ec2f075fda476ae8351a4d"
type input "63ec2e7e52e12b0ba117b124"
type input "OHE"
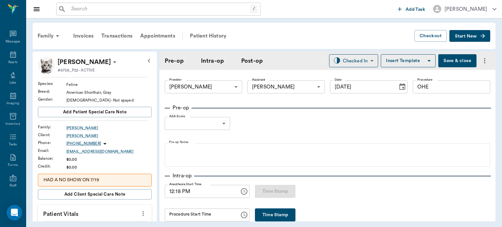
type input "[DATE]"
type input "12:18 PM"
click at [206, 127] on body "/ ​ Add Task [PERSON_NAME] Nectar Messages Appts Labs Imaging Inventory Tasks F…" at bounding box center [251, 113] width 502 height 227
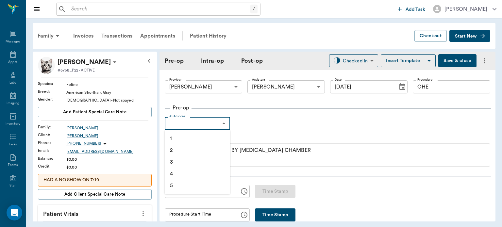
click at [195, 140] on li "1" at bounding box center [197, 139] width 65 height 12
type input "1"
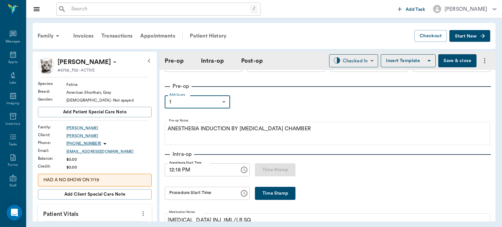
scroll to position [21, 0]
click at [266, 195] on button "Time Stamp" at bounding box center [275, 193] width 40 height 13
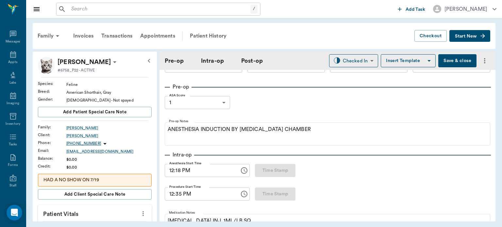
click at [178, 193] on input "12:35 PM" at bounding box center [200, 193] width 70 height 13
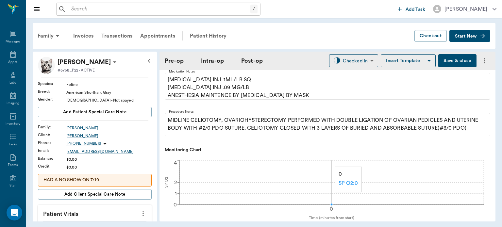
scroll to position [160, 0]
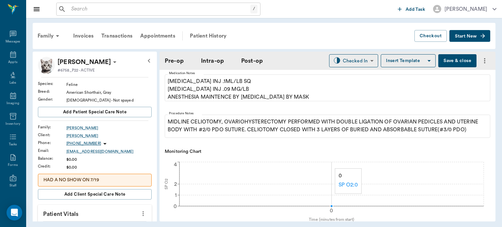
type input "12:33 PM"
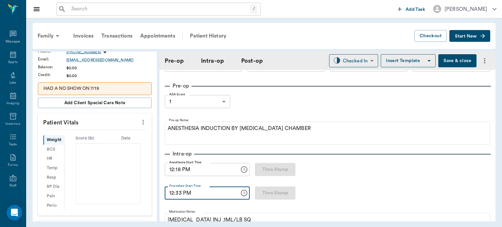
scroll to position [86, 0]
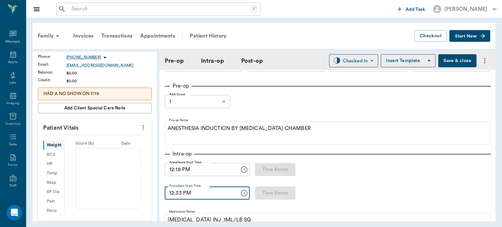
click at [142, 125] on button "more" at bounding box center [143, 127] width 10 height 11
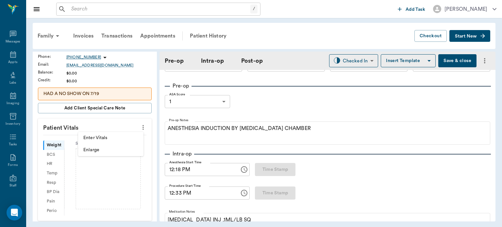
click at [105, 138] on span "Enter Vitals" at bounding box center [110, 138] width 55 height 7
click at [90, 145] on input "text" at bounding box center [94, 146] width 57 height 13
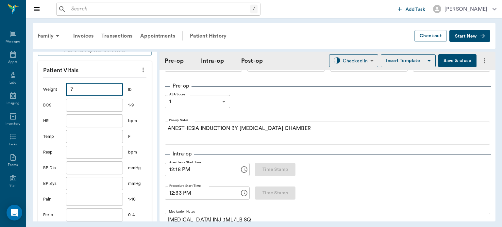
scroll to position [175, 0]
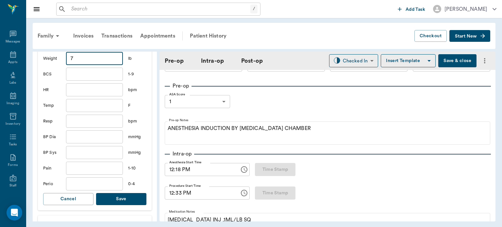
type input "7"
click at [126, 201] on button "Save" at bounding box center [121, 199] width 50 height 12
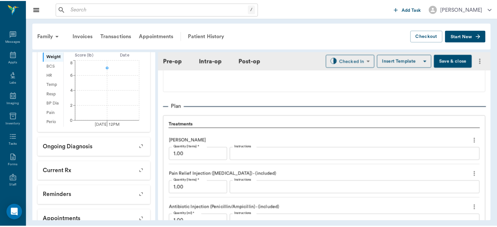
scroll to position [474, 0]
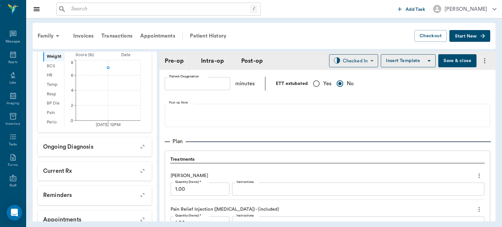
click at [447, 61] on button "Save & close" at bounding box center [457, 60] width 38 height 13
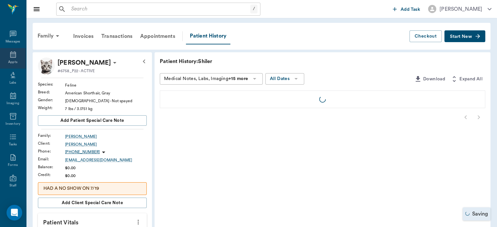
click at [9, 57] on icon at bounding box center [13, 55] width 8 height 8
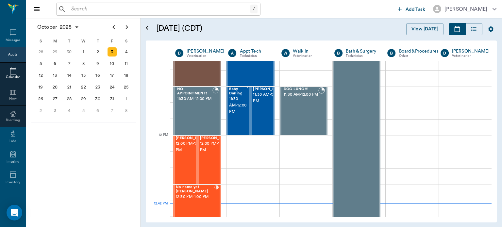
scroll to position [316, 0]
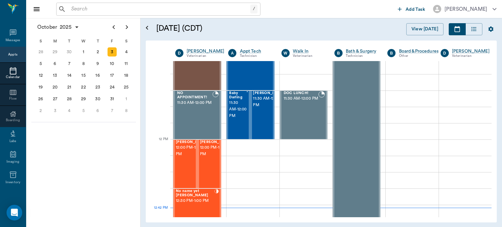
click at [207, 157] on span "12:00 PM - 12:30 PM" at bounding box center [216, 150] width 33 height 13
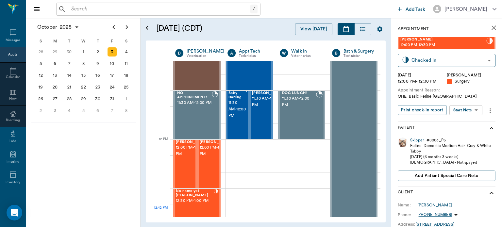
click at [468, 112] on body "/ ​ Add Task [PERSON_NAME] Nectar Messages Appts Calendar Flow Boarding Labs Im…" at bounding box center [251, 113] width 502 height 227
click at [461, 134] on button "View Surgery" at bounding box center [460, 134] width 27 height 8
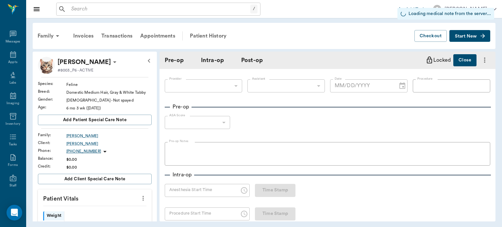
type input "63ec2f075fda476ae8351a4d"
type input "63ec2e7e52e12b0ba117b124"
type input "OHE"
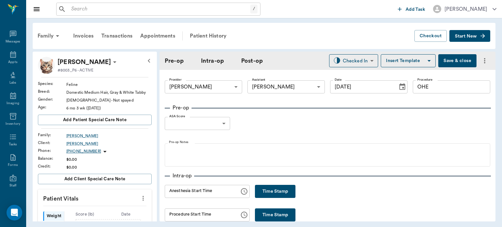
type input "[DATE]"
click at [270, 195] on button "Time Stamp" at bounding box center [275, 191] width 40 height 13
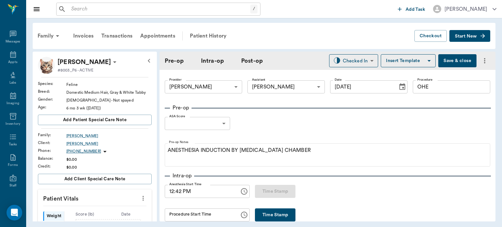
click at [179, 192] on input "12:42 PM" at bounding box center [200, 191] width 70 height 13
type input "12:36 PM"
click at [213, 120] on body "/ ​ Add Task [PERSON_NAME] Nectar Messages Appts Labs Imaging Inventory Tasks F…" at bounding box center [251, 113] width 502 height 227
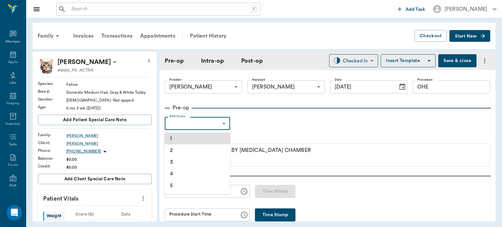
click at [190, 137] on li "1" at bounding box center [197, 139] width 65 height 12
type input "1"
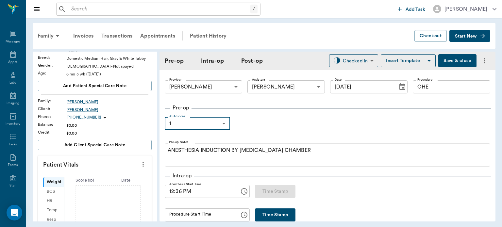
scroll to position [35, 0]
click at [143, 170] on p "Patient Vitals" at bounding box center [95, 162] width 114 height 16
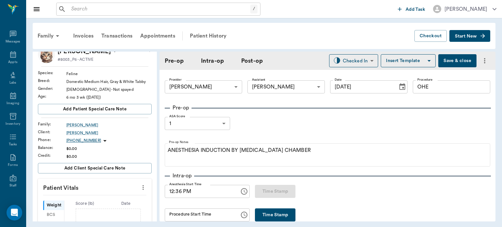
scroll to position [17, 0]
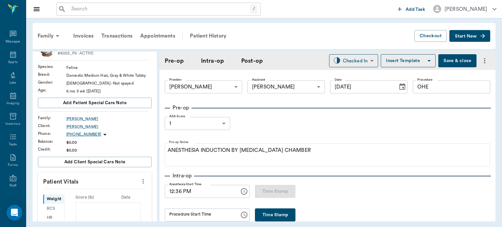
click at [141, 178] on icon "more" at bounding box center [142, 181] width 7 height 8
click at [111, 191] on span "Enter Vitals" at bounding box center [110, 192] width 55 height 7
click at [93, 201] on input "text" at bounding box center [94, 200] width 57 height 13
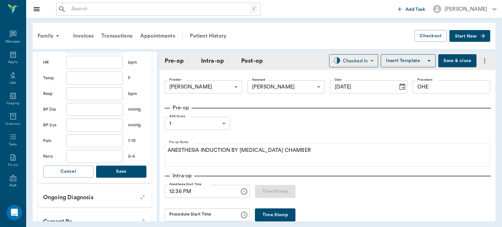
type input "5.5"
click at [129, 174] on button "Save" at bounding box center [121, 172] width 50 height 12
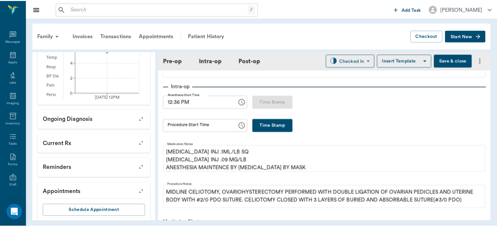
scroll to position [0, 0]
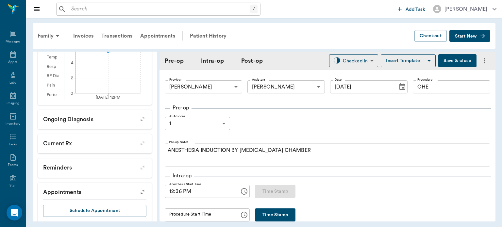
click at [452, 63] on button "Save & close" at bounding box center [457, 60] width 38 height 13
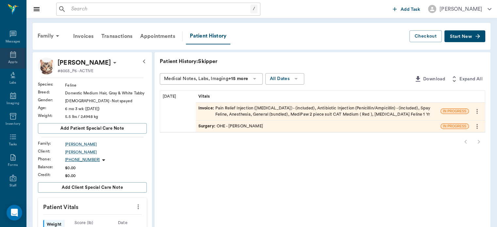
click at [10, 56] on icon at bounding box center [13, 54] width 6 height 7
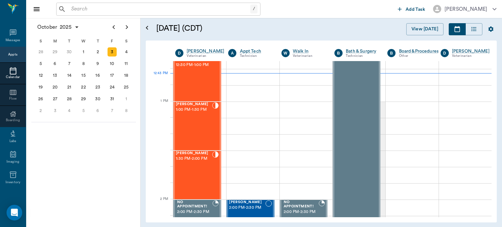
scroll to position [454, 0]
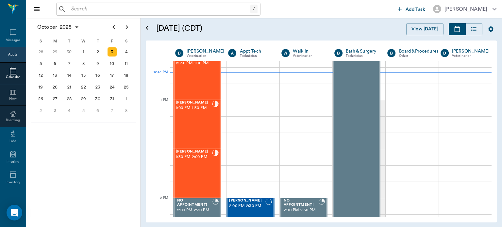
click at [188, 170] on div "[PERSON_NAME] 1:30 PM - 2:00 PM" at bounding box center [194, 174] width 36 height 48
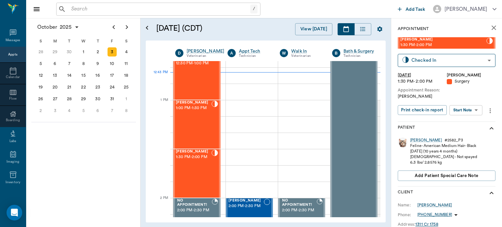
click at [470, 111] on body "/ ​ Add Task [PERSON_NAME] Nectar Messages Appts Calendar Flow Boarding Labs Im…" at bounding box center [251, 113] width 502 height 227
click at [464, 135] on button "View Surgery" at bounding box center [460, 134] width 27 height 8
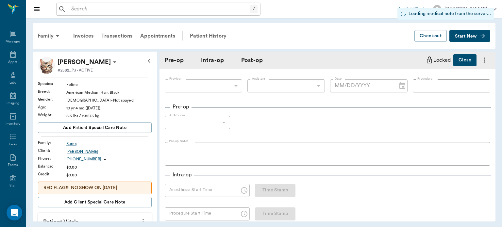
type input "63ec2f075fda476ae8351a4d"
type input "63ec2e7e52e12b0ba117b124"
type input "OHE"
type input "1"
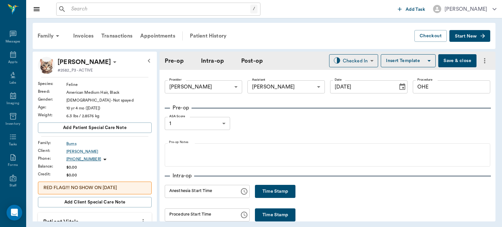
type input "[DATE]"
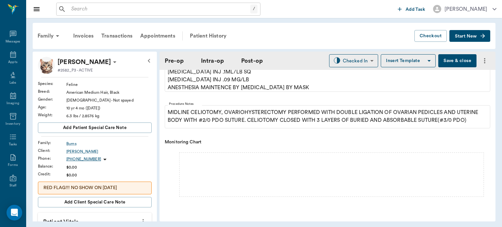
click at [129, 187] on p "RED FLAG!!! NO SHOW ON [DATE]" at bounding box center [94, 188] width 103 height 7
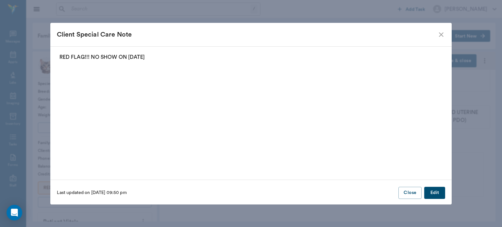
click at [440, 35] on icon "close" at bounding box center [441, 35] width 8 height 8
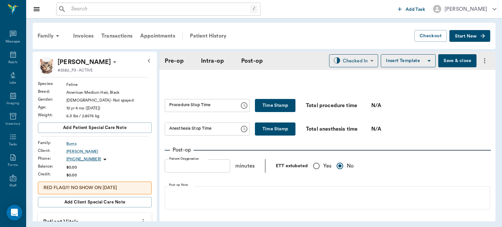
scroll to position [376, 0]
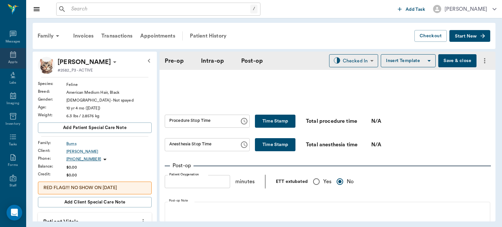
click at [9, 56] on icon at bounding box center [13, 55] width 8 height 8
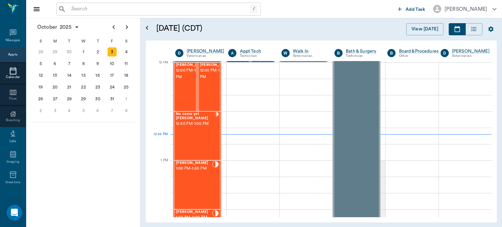
scroll to position [393, 0]
click at [192, 136] on div "No name yet [PERSON_NAME] 12:30 PM - 1:00 PM" at bounding box center [195, 136] width 39 height 48
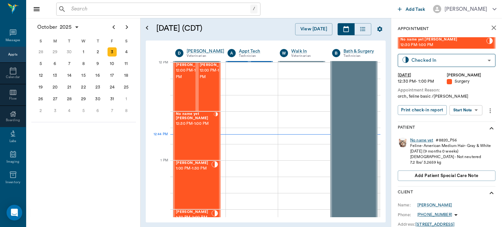
click at [422, 141] on div "No name yet" at bounding box center [421, 141] width 23 height 6
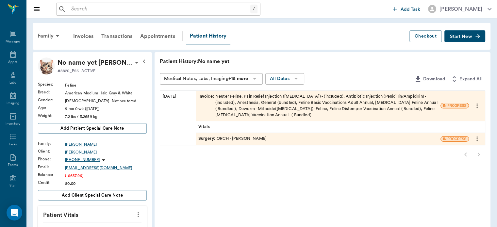
click at [135, 62] on icon at bounding box center [136, 63] width 3 height 2
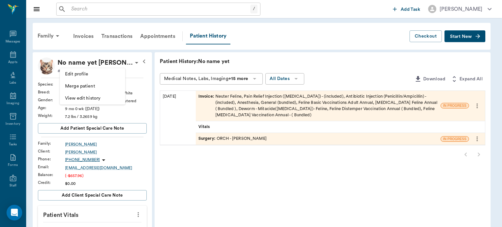
click at [102, 71] on span "Edit profile" at bounding box center [92, 74] width 55 height 7
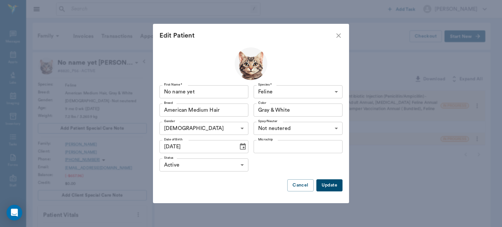
click at [215, 92] on input "No name yet" at bounding box center [203, 91] width 89 height 13
type input "N"
type input "[PERSON_NAME]"
click at [330, 184] on button "Update" at bounding box center [329, 185] width 26 height 12
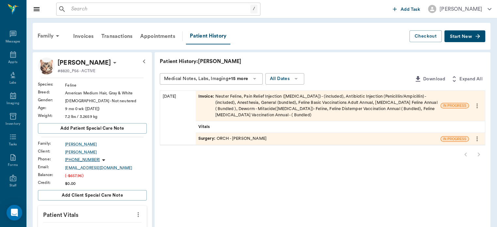
click at [208, 140] on span "Surgery :" at bounding box center [207, 139] width 18 height 6
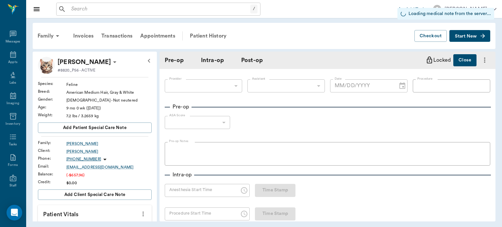
type input "63ec2f075fda476ae8351a4d"
type input "63ec2e7e52e12b0ba117b124"
type input "ORCH"
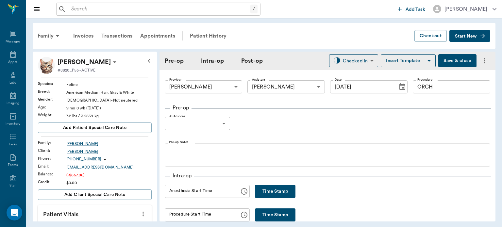
type input "[DATE]"
click at [209, 125] on body "/ ​ Add Task [PERSON_NAME] Nectar Messages Appts Labs Imaging Inventory Tasks F…" at bounding box center [251, 113] width 502 height 227
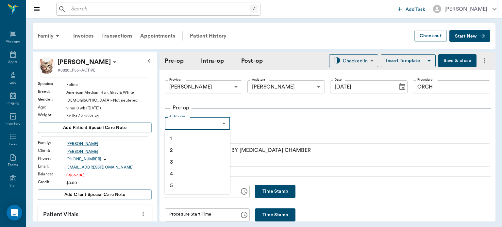
click at [187, 138] on li "1" at bounding box center [197, 139] width 65 height 12
type input "1"
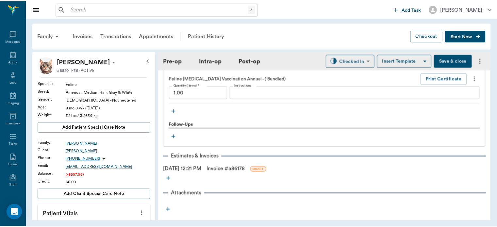
scroll to position [850, 0]
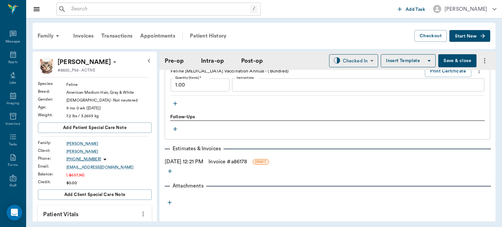
click at [247, 158] on link "Invoice # a86178" at bounding box center [227, 162] width 39 height 8
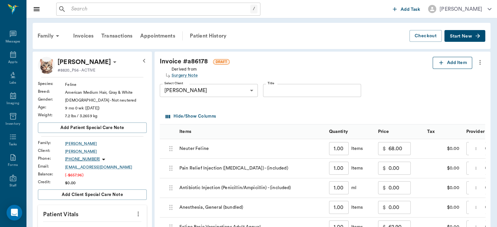
click at [452, 59] on button "Add Item" at bounding box center [452, 63] width 40 height 12
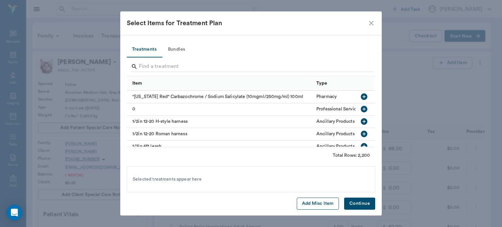
click at [315, 203] on button "Add Misc Item" at bounding box center [318, 204] width 42 height 12
click at [360, 207] on button "Continue" at bounding box center [359, 204] width 31 height 12
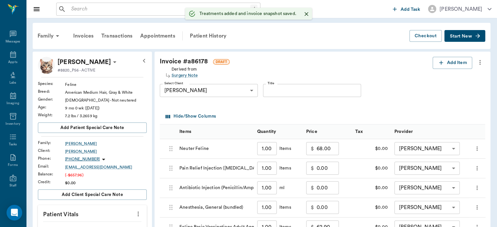
type input "1.00"
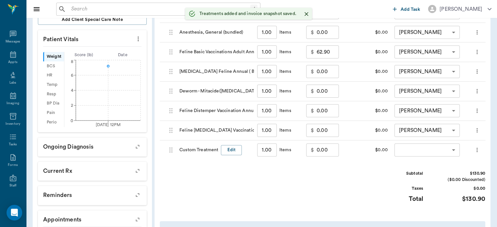
scroll to position [179, 0]
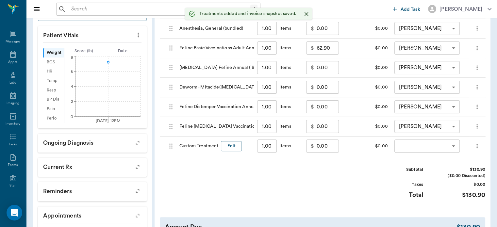
click at [424, 144] on body "/ ​ Add Task [PERSON_NAME] Nectar Messages Appts Labs Imaging Inventory Tasks F…" at bounding box center [248, 56] width 497 height 470
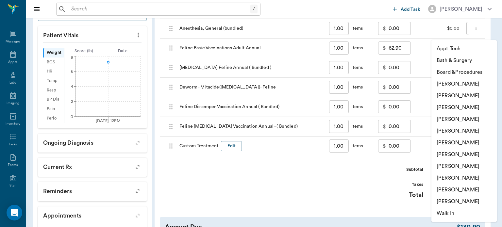
click at [462, 119] on li "[PERSON_NAME]" at bounding box center [463, 119] width 65 height 12
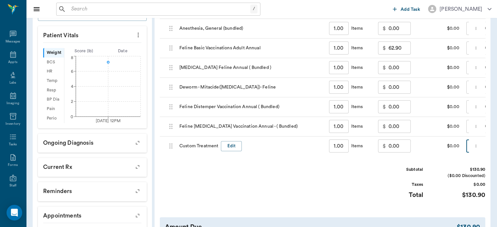
type input "none-63ec2f075fda476ae8351a4d"
click at [390, 146] on input "0.00" at bounding box center [399, 145] width 22 height 13
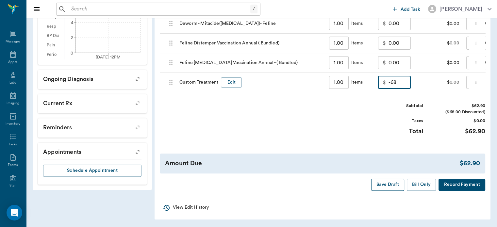
click at [393, 184] on button "Save Draft" at bounding box center [387, 185] width 33 height 12
type input "-68.00"
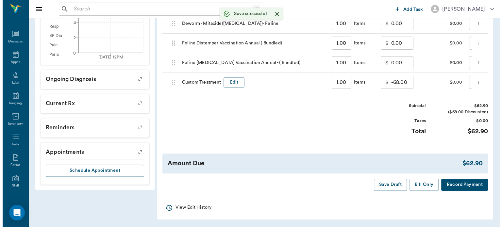
scroll to position [0, 0]
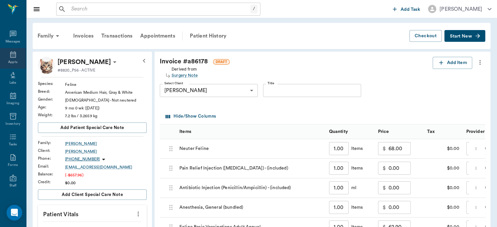
click at [10, 56] on icon at bounding box center [13, 54] width 6 height 7
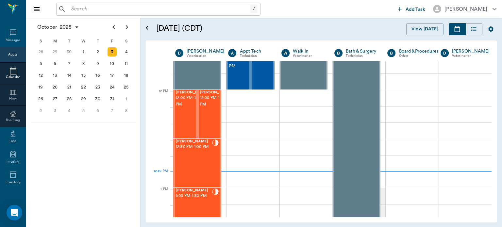
scroll to position [364, 0]
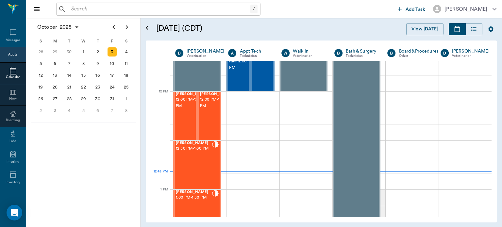
click at [180, 119] on div "[PERSON_NAME] 12:00 PM - 12:30 PM" at bounding box center [192, 116] width 33 height 48
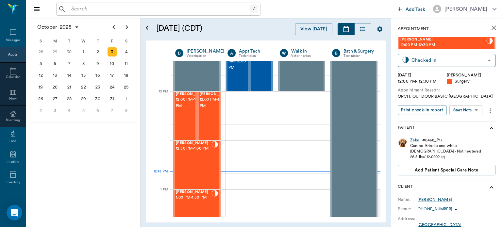
click at [472, 111] on body "/ ​ Add Task [PERSON_NAME] Nectar Messages Appts Calendar Flow Boarding Labs Im…" at bounding box center [251, 113] width 502 height 227
click at [470, 135] on button "View Surgery" at bounding box center [460, 134] width 27 height 8
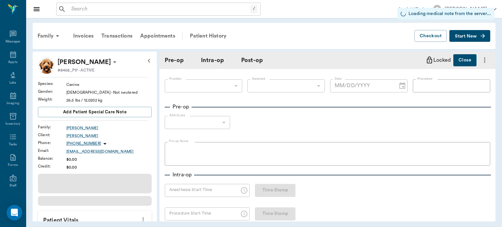
type input "63ec2f075fda476ae8351a4d"
type input "63ec2e7e52e12b0ba117b124"
type input "ORCH"
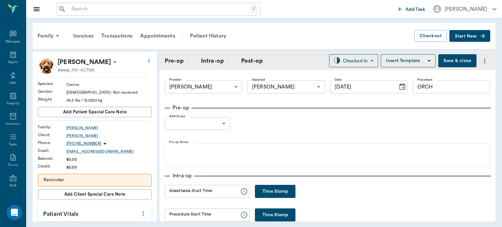
type input "[DATE]"
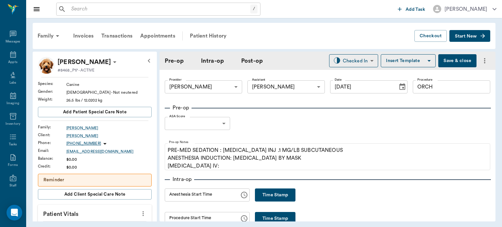
click at [205, 126] on body "/ ​ Add Task [PERSON_NAME] Nectar Messages Appts Labs Imaging Inventory Tasks F…" at bounding box center [251, 113] width 502 height 227
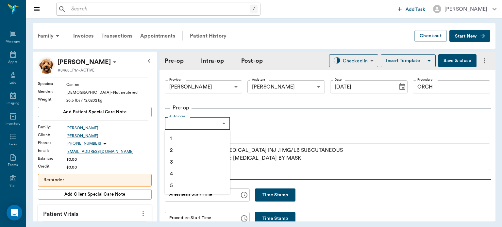
click at [189, 141] on li "1" at bounding box center [197, 139] width 65 height 12
type input "1"
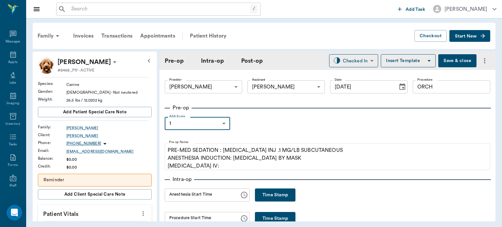
click at [213, 175] on div "Intra-op" at bounding box center [327, 179] width 325 height 8
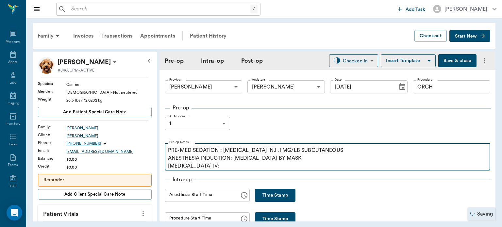
click at [213, 167] on p "PRE-MED SEDATION : [MEDICAL_DATA] INJ .1 MG/LB SUBCUTANEOUS ANESTHESIA INDUCTIO…" at bounding box center [327, 158] width 319 height 24
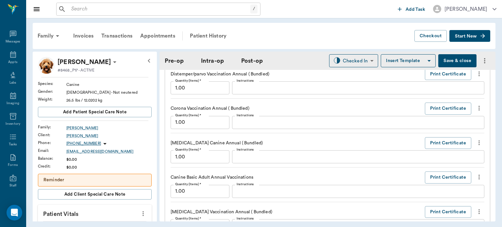
scroll to position [692, 0]
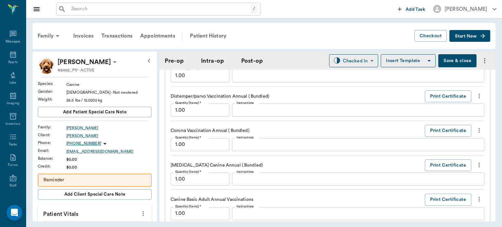
click at [445, 60] on button "Save & close" at bounding box center [457, 60] width 38 height 13
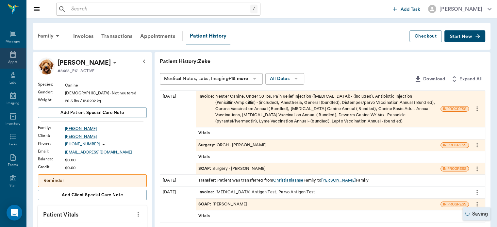
click at [13, 55] on icon at bounding box center [13, 54] width 6 height 7
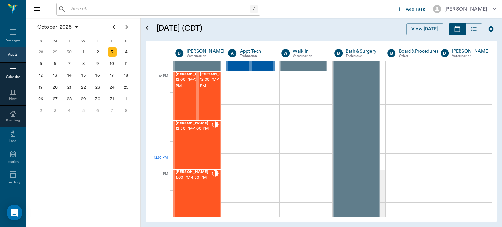
scroll to position [387, 0]
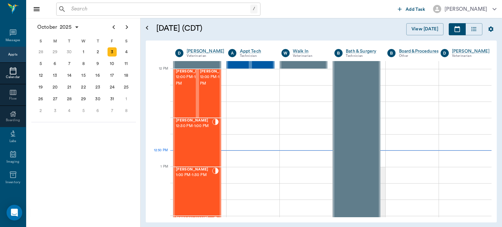
click at [196, 184] on div "[PERSON_NAME] 1:00 PM - 1:30 PM" at bounding box center [194, 192] width 36 height 48
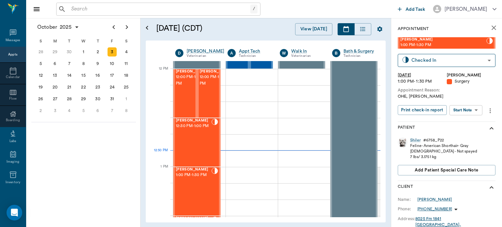
click at [472, 108] on body "/ ​ Add Task [PERSON_NAME] Nectar Messages Appts Calendar Flow Boarding Labs Im…" at bounding box center [251, 113] width 502 height 227
click at [468, 134] on button "View Surgery" at bounding box center [460, 134] width 27 height 8
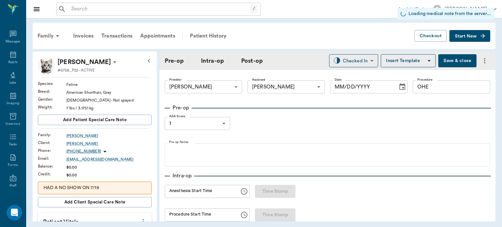
type input "63ec2f075fda476ae8351a4d"
type input "63ec2e7e52e12b0ba117b124"
type input "OHE"
type input "1"
type input "[DATE]"
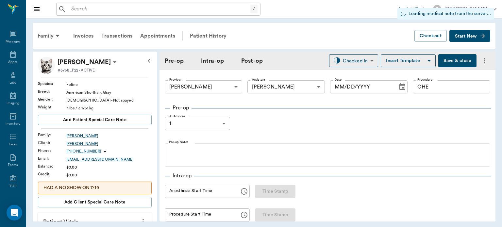
type input "12:18 PM"
type input "12:33 PM"
type input "1.00"
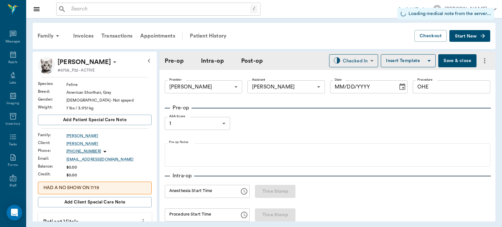
type input "1.00"
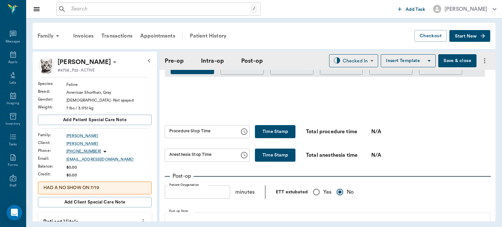
scroll to position [367, 0]
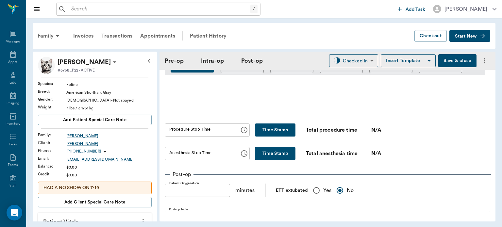
click at [275, 134] on button "Time Stamp" at bounding box center [275, 129] width 40 height 13
click at [177, 132] on input "12:54 PM" at bounding box center [200, 129] width 70 height 13
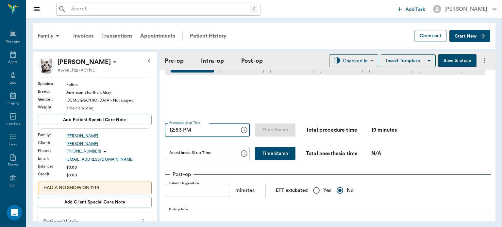
type input "12:53 PM"
click at [255, 150] on button "Time Stamp" at bounding box center [275, 153] width 40 height 13
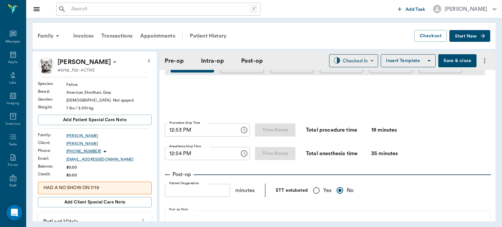
click at [178, 156] on input "12:54 PM" at bounding box center [200, 153] width 70 height 13
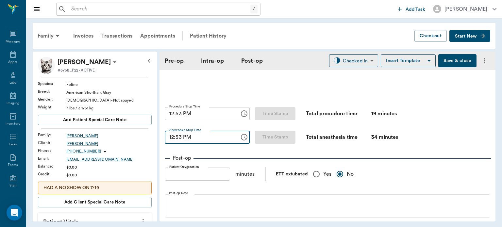
scroll to position [397, 0]
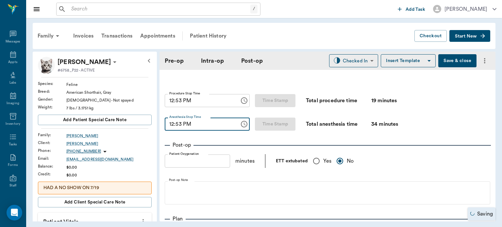
type input "12:53 PM"
click at [353, 55] on body "/ ​ Add Task [PERSON_NAME] Nectar Messages Appts Labs Imaging Inventory Tasks F…" at bounding box center [251, 113] width 502 height 227
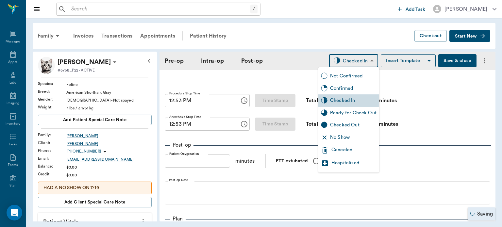
click at [345, 116] on div "Ready for Check Out" at bounding box center [353, 112] width 46 height 7
type input "READY_TO_CHECKOUT"
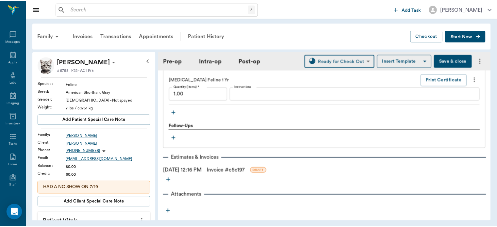
scroll to position [752, 0]
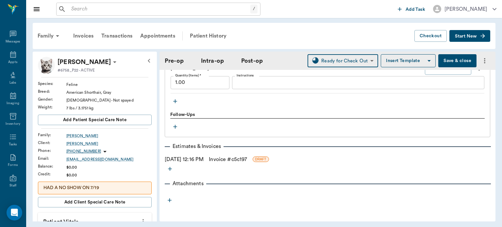
click at [241, 161] on link "Invoice # c5c197" at bounding box center [228, 159] width 38 height 8
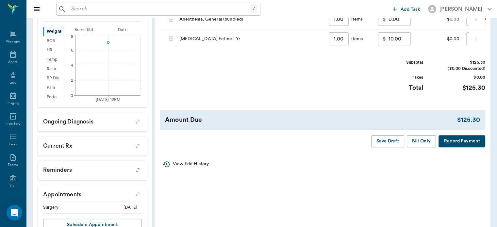
scroll to position [209, 0]
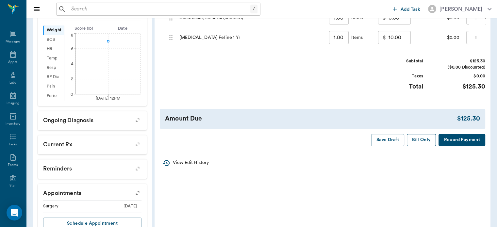
click at [421, 139] on button "Bill Only" at bounding box center [421, 140] width 29 height 12
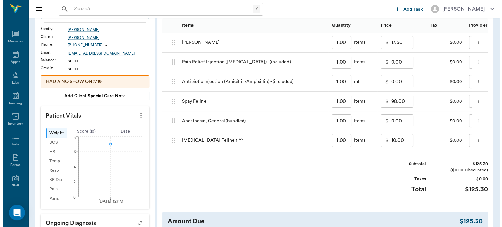
scroll to position [0, 0]
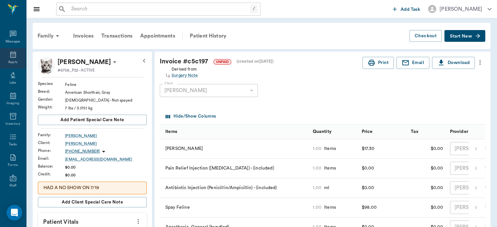
click at [9, 57] on icon at bounding box center [13, 55] width 8 height 8
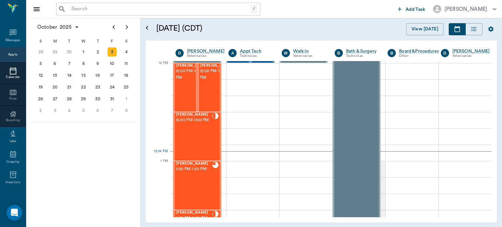
scroll to position [393, 0]
click at [210, 81] on span "12:00 PM - 12:30 PM" at bounding box center [216, 74] width 33 height 13
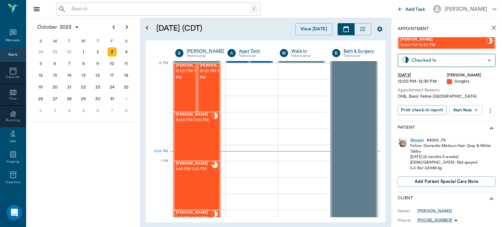
click at [470, 110] on body "/ ​ Add Task [PERSON_NAME] Nectar Messages Appts Calendar Flow Boarding Labs Im…" at bounding box center [251, 113] width 502 height 227
click at [468, 133] on button "View Surgery" at bounding box center [460, 134] width 27 height 8
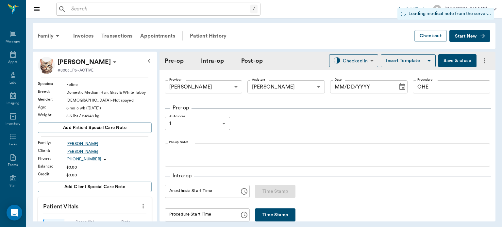
type input "63ec2f075fda476ae8351a4d"
type input "63ec2e7e52e12b0ba117b124"
type input "OHE"
type input "1"
type input "[DATE]"
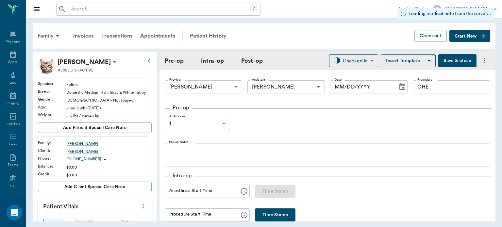
type input "12:36 PM"
type input "1.00"
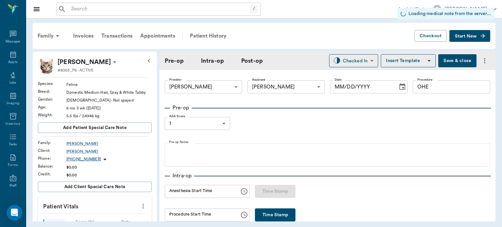
type input "1.00"
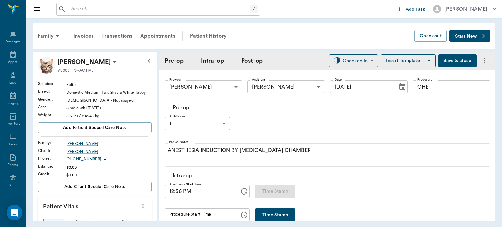
click at [269, 214] on button "Time Stamp" at bounding box center [275, 214] width 40 height 13
click at [178, 217] on input "12:58 PM" at bounding box center [200, 214] width 70 height 13
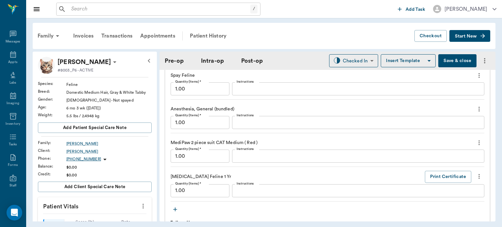
scroll to position [623, 0]
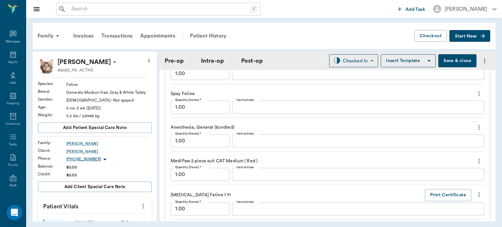
type input "12:56 PM"
click at [444, 55] on button "Save & close" at bounding box center [457, 60] width 38 height 13
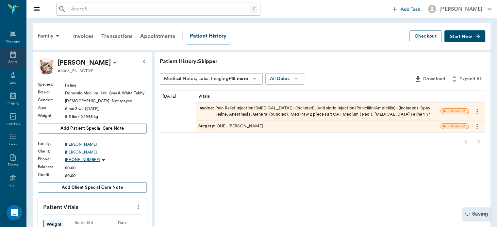
click at [9, 56] on icon at bounding box center [13, 55] width 8 height 8
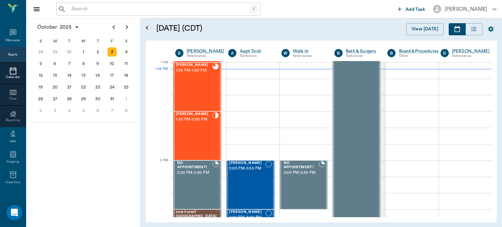
scroll to position [491, 0]
click at [198, 131] on div "[PERSON_NAME] 1:30 PM - 2:00 PM" at bounding box center [194, 136] width 36 height 48
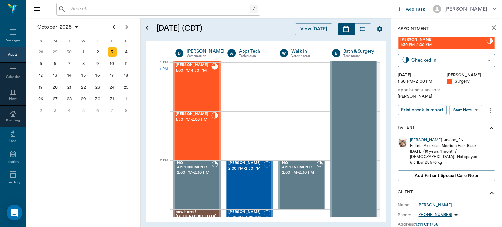
click at [469, 111] on body "/ ​ Add Task [PERSON_NAME] Nectar Messages Appts Calendar Flow Boarding Labs Im…" at bounding box center [251, 113] width 502 height 227
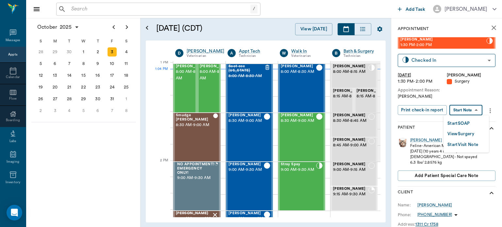
scroll to position [491, 0]
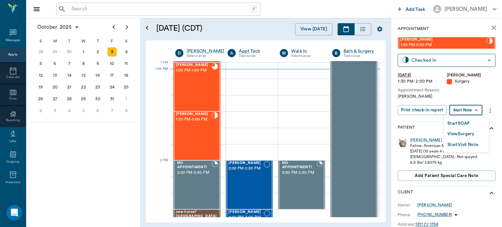
click at [467, 134] on button "View Surgery" at bounding box center [460, 134] width 27 height 8
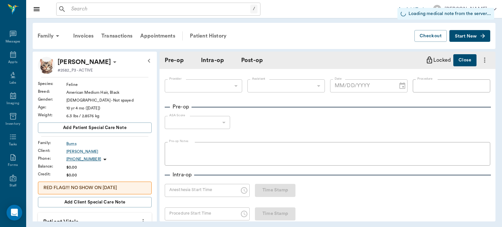
type input "63ec2f075fda476ae8351a4d"
type input "63ec2e7e52e12b0ba117b124"
type input "OHE"
type input "1"
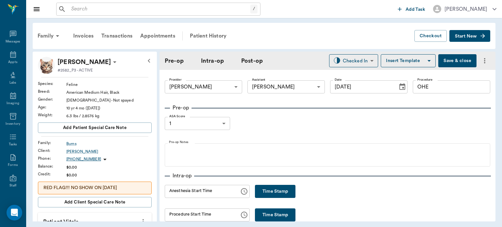
type input "[DATE]"
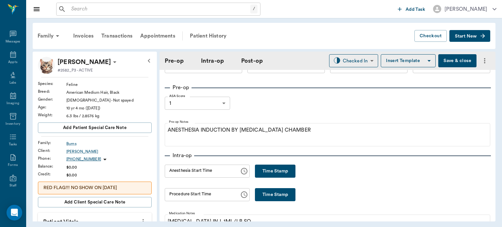
scroll to position [25, 0]
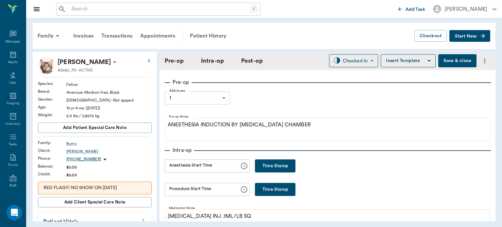
click at [267, 165] on button "Time Stamp" at bounding box center [275, 165] width 40 height 13
click at [178, 169] on input "01:04 PM" at bounding box center [200, 165] width 70 height 13
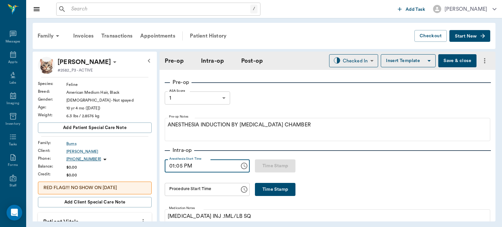
type input "01:05 PM"
click at [452, 60] on button "Save & close" at bounding box center [457, 60] width 38 height 13
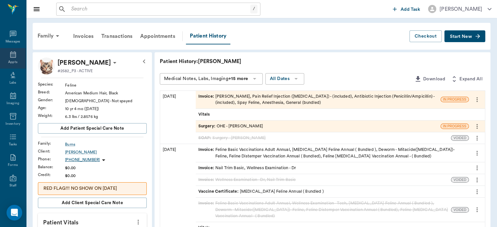
click at [10, 57] on icon at bounding box center [13, 54] width 6 height 7
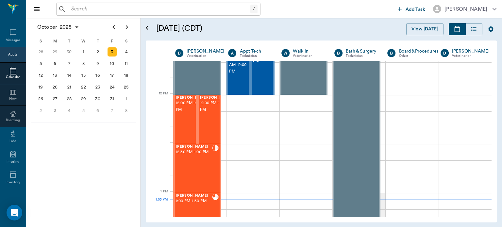
scroll to position [366, 0]
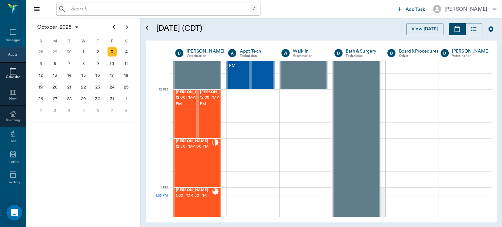
click at [205, 107] on span "12:00 PM - 12:30 PM" at bounding box center [216, 100] width 33 height 13
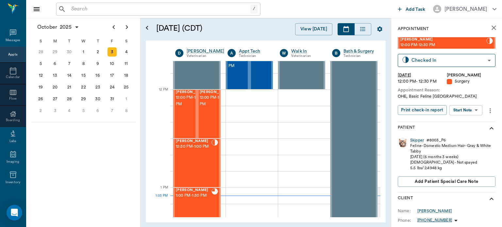
click at [463, 114] on body "/ ​ Add Task Dr. Bert Ellsworth Nectar Messages Appts Calendar Flow Boarding La…" at bounding box center [251, 113] width 502 height 227
click at [466, 133] on button "View Surgery" at bounding box center [460, 134] width 27 height 8
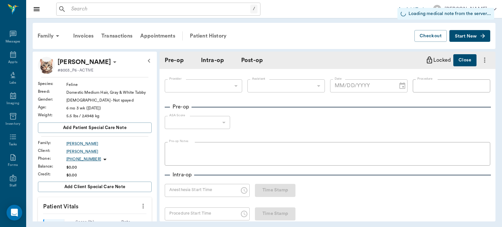
type input "63ec2f075fda476ae8351a4d"
type input "63ec2e7e52e12b0ba117b124"
type input "OHE"
type input "1"
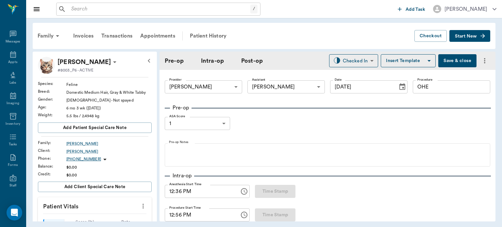
type input "[DATE]"
type input "12:36 PM"
type input "12:56 PM"
click at [459, 56] on button "Save & close" at bounding box center [457, 60] width 38 height 13
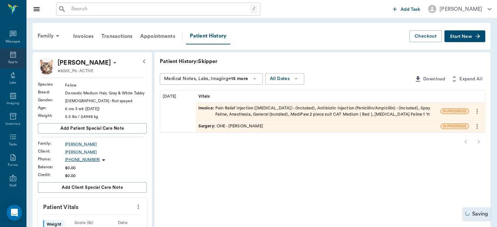
click at [10, 54] on icon at bounding box center [13, 55] width 8 height 8
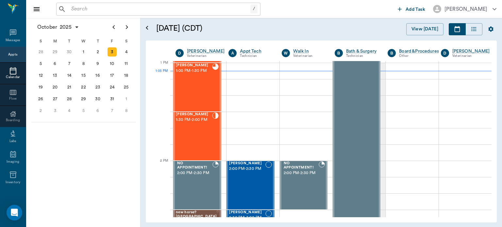
scroll to position [491, 0]
click at [187, 130] on div "[PERSON_NAME] 1:30 PM - 2:00 PM" at bounding box center [194, 136] width 36 height 48
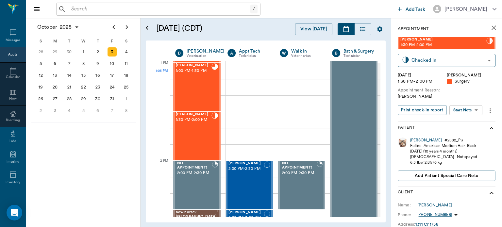
click at [464, 114] on body "/ ​ Add Task Dr. Bert Ellsworth Nectar Messages Appts Calendar Flow Boarding La…" at bounding box center [251, 113] width 502 height 227
click at [469, 84] on div at bounding box center [251, 113] width 502 height 227
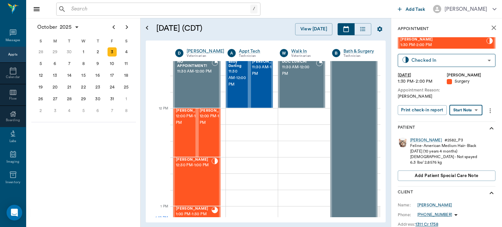
scroll to position [347, 0]
click at [210, 126] on span "12:00 PM - 12:30 PM" at bounding box center [216, 119] width 33 height 13
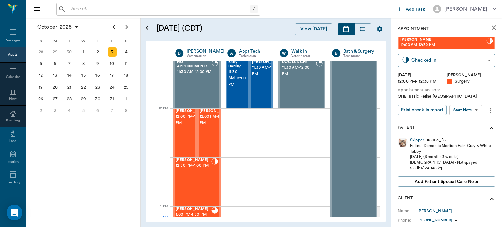
click at [470, 110] on body "/ ​ Add Task Dr. Bert Ellsworth Nectar Messages Appts Calendar Flow Boarding La…" at bounding box center [251, 113] width 502 height 227
click at [461, 133] on button "View Surgery" at bounding box center [460, 134] width 27 height 8
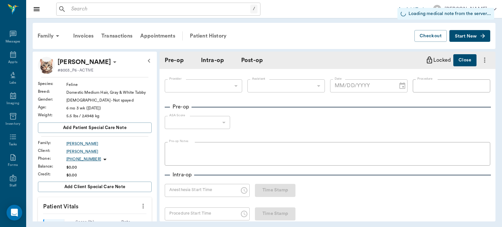
type input "63ec2f075fda476ae8351a4d"
type input "63ec2e7e52e12b0ba117b124"
type input "OHE"
type input "1"
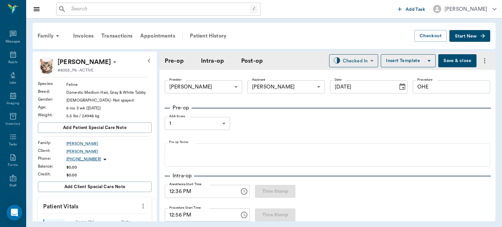
type input "[DATE]"
type input "12:36 PM"
type input "12:56 PM"
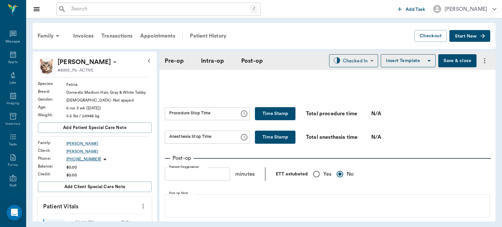
scroll to position [389, 0]
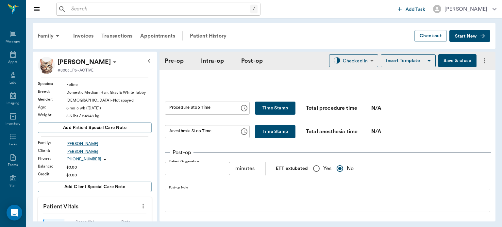
click at [270, 106] on button "Time Stamp" at bounding box center [275, 108] width 40 height 13
type input "01:13 PM"
click at [263, 137] on button "Time Stamp" at bounding box center [275, 131] width 40 height 13
type input "01:13 PM"
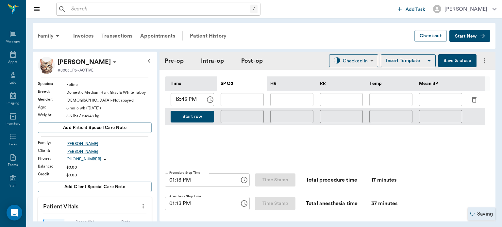
scroll to position [316, 0]
click at [352, 62] on body "/ ​ Add Task Dr. Bert Ellsworth Nectar Messages Appts Labs Imaging Inventory Ta…" at bounding box center [251, 113] width 502 height 227
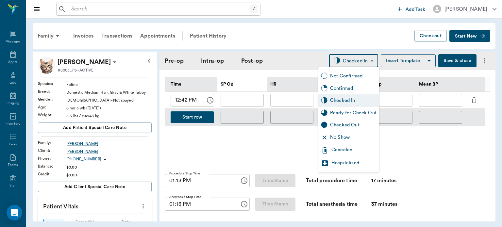
click at [344, 111] on div "Ready for Check Out" at bounding box center [353, 112] width 46 height 7
type input "READY_TO_CHECKOUT"
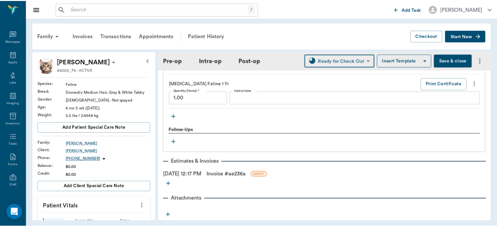
scroll to position [752, 0]
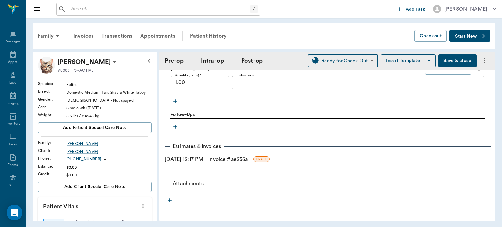
click at [245, 161] on link "Invoice # ae236a" at bounding box center [227, 159] width 39 height 8
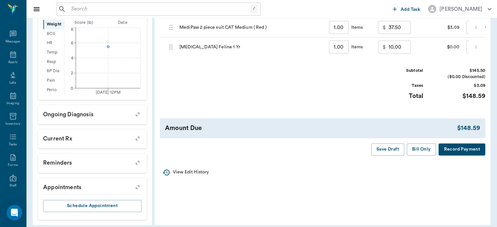
scroll to position [204, 0]
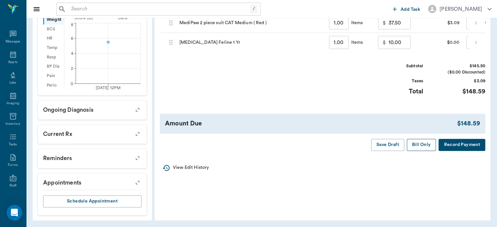
click at [418, 151] on button "Bill Only" at bounding box center [421, 145] width 29 height 12
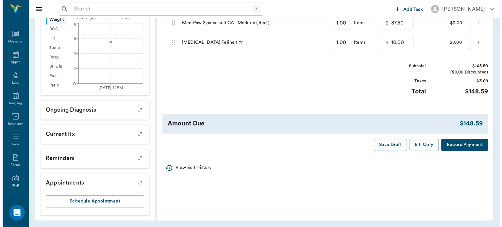
scroll to position [0, 0]
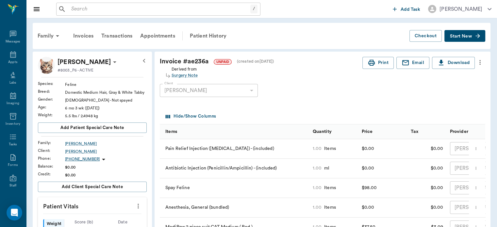
click at [12, 62] on div "Appts" at bounding box center [12, 62] width 9 height 5
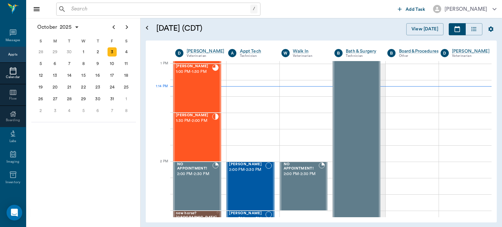
scroll to position [490, 0]
click at [188, 133] on div "[PERSON_NAME] 1:30 PM - 2:00 PM" at bounding box center [194, 137] width 36 height 48
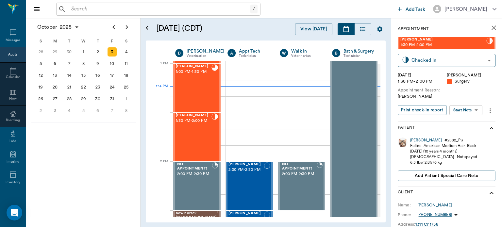
click at [467, 108] on body "/ ​ Add Task Dr. Bert Ellsworth Nectar Messages Appts Calendar Flow Boarding La…" at bounding box center [251, 113] width 502 height 227
click at [463, 134] on button "View Surgery" at bounding box center [460, 134] width 27 height 8
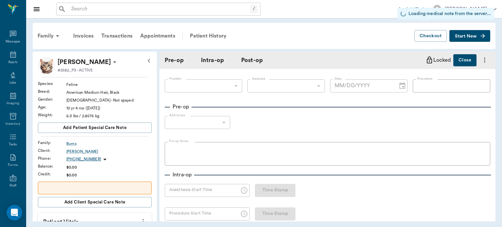
type input "63ec2f075fda476ae8351a4d"
type input "63ec2e7e52e12b0ba117b124"
type input "OHE"
type input "1"
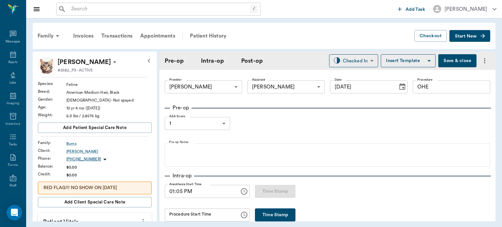
type input "[DATE]"
type input "01:05 PM"
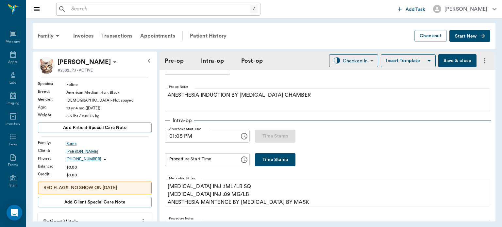
scroll to position [60, 0]
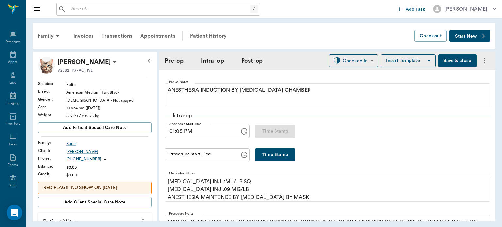
click at [284, 161] on button "Time Stamp" at bounding box center [275, 154] width 40 height 13
type input "01:20 PM"
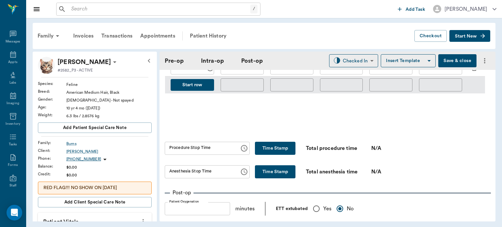
scroll to position [350, 0]
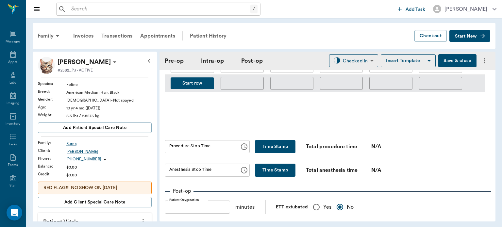
click at [451, 65] on button "Save & close" at bounding box center [457, 60] width 38 height 13
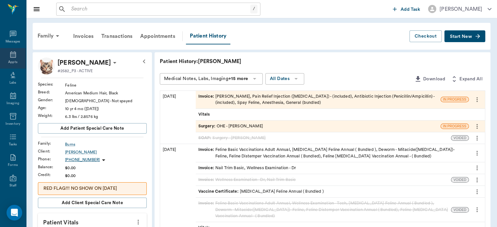
click at [7, 48] on div "Appts" at bounding box center [13, 58] width 26 height 21
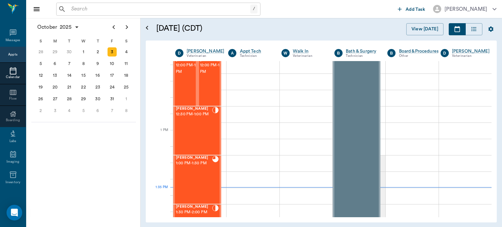
scroll to position [392, 0]
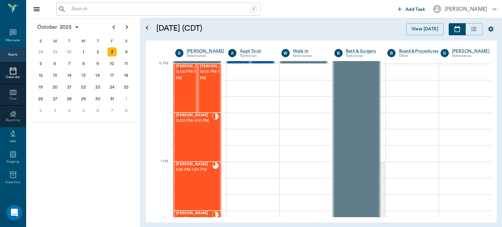
click at [193, 136] on div "OLLIE Taylor 12:30 PM - 1:00 PM" at bounding box center [194, 137] width 36 height 48
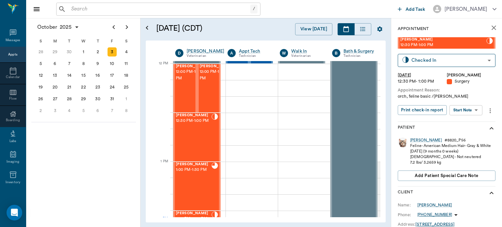
click at [468, 111] on body "/ ​ Add Task Dr. Bert Ellsworth Nectar Messages Appts Calendar Flow Boarding La…" at bounding box center [251, 113] width 502 height 227
click at [468, 135] on button "View Surgery" at bounding box center [460, 134] width 27 height 8
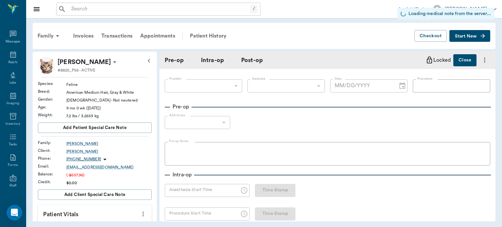
type input "63ec2f075fda476ae8351a4d"
type input "63ec2e7e52e12b0ba117b124"
type input "ORCH"
type input "1"
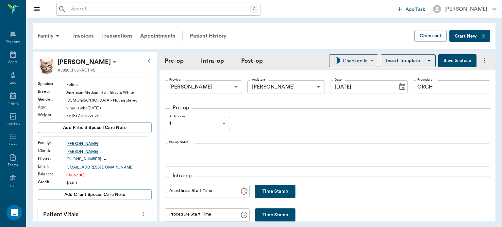
type input "[DATE]"
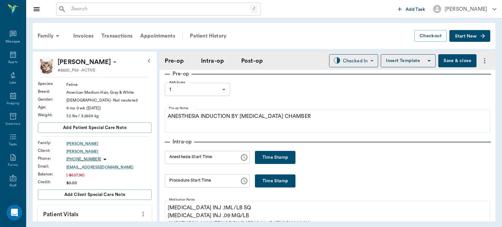
click at [274, 152] on button "Time Stamp" at bounding box center [275, 157] width 40 height 13
type input "01:35 PM"
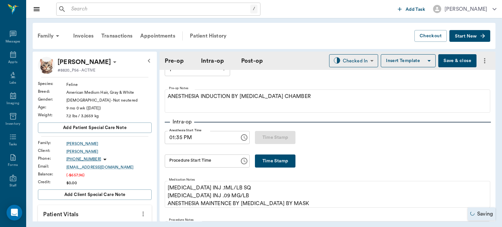
scroll to position [53, 0]
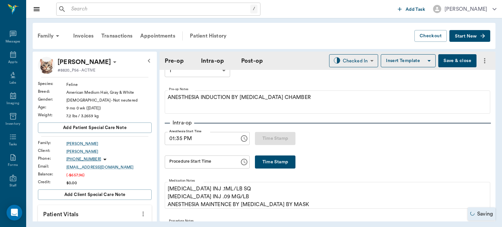
click at [444, 61] on button "Save & close" at bounding box center [457, 60] width 38 height 13
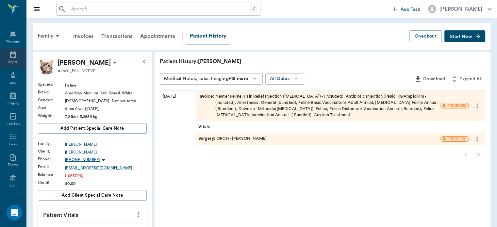
click at [8, 63] on div "Appts" at bounding box center [12, 62] width 9 height 5
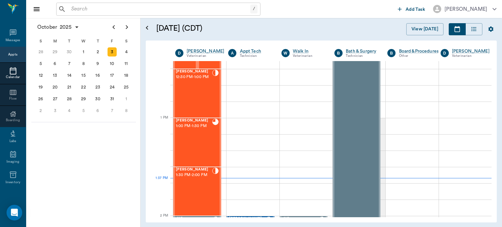
scroll to position [436, 0]
click at [207, 188] on div "[PERSON_NAME] 1:30 PM - 2:00 PM" at bounding box center [194, 191] width 36 height 48
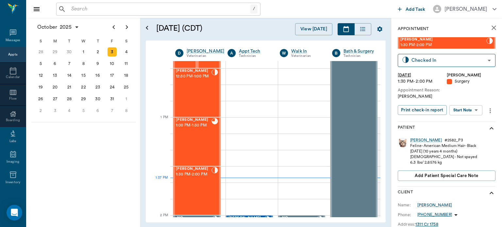
click at [470, 111] on body "/ ​ Add Task Dr. Bert Ellsworth Nectar Messages Appts Calendar Flow Boarding La…" at bounding box center [251, 113] width 502 height 227
click at [468, 134] on button "View Surgery" at bounding box center [460, 134] width 27 height 8
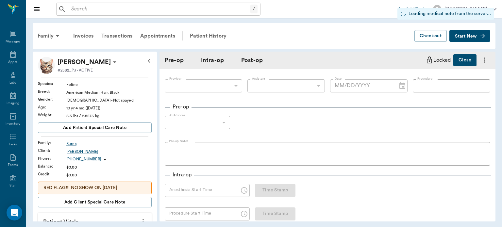
type input "63ec2f075fda476ae8351a4d"
type input "63ec2e7e52e12b0ba117b124"
type input "OHE"
type input "1"
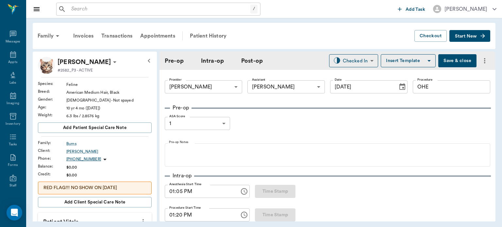
type input "[DATE]"
type input "01:05 PM"
type input "01:20 PM"
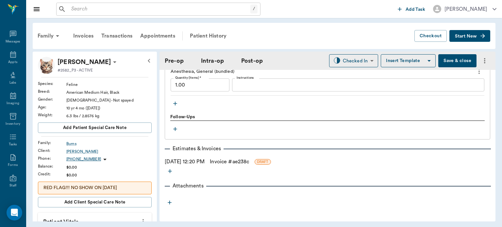
scroll to position [713, 0]
click at [351, 64] on body "/ ​ Add Task Dr. Bert Ellsworth Nectar Messages Appts Labs Imaging Inventory Ta…" at bounding box center [251, 113] width 502 height 227
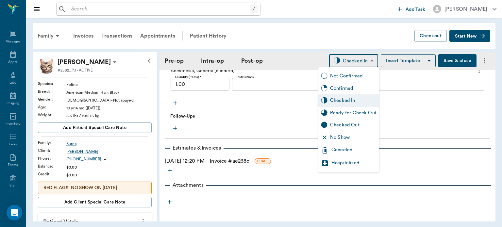
click at [359, 112] on div "Ready for Check Out" at bounding box center [353, 112] width 46 height 7
type input "READY_TO_CHECKOUT"
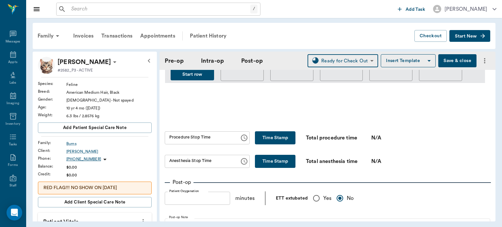
scroll to position [359, 0]
click at [265, 136] on button "Time Stamp" at bounding box center [275, 138] width 40 height 13
type input "01:44 PM"
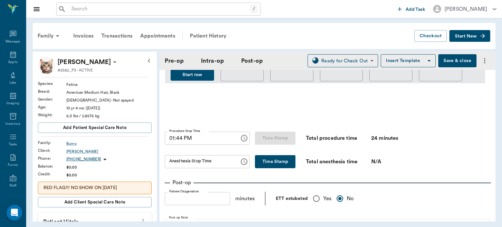
click at [265, 164] on button "Time Stamp" at bounding box center [275, 161] width 40 height 13
type input "01:44 PM"
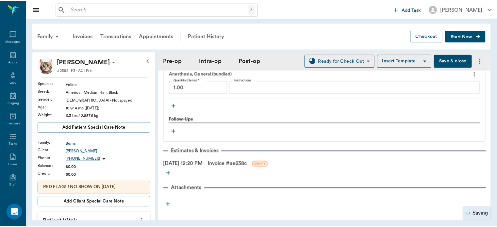
scroll to position [717, 0]
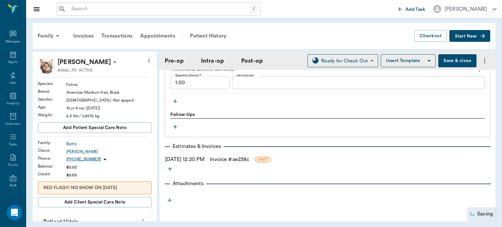
click at [247, 159] on link "Invoice # ae238c" at bounding box center [229, 159] width 39 height 8
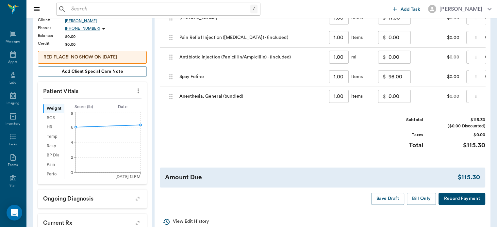
scroll to position [138, 0]
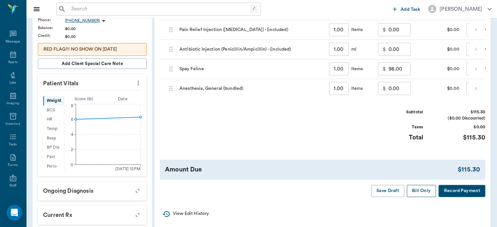
click at [420, 197] on button "Bill Only" at bounding box center [421, 191] width 29 height 12
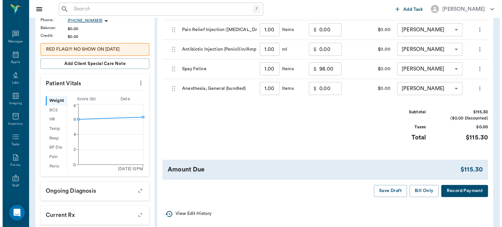
scroll to position [0, 0]
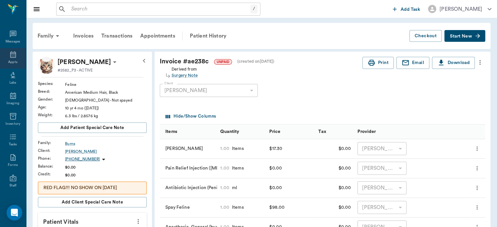
click at [11, 62] on div "Appts" at bounding box center [12, 62] width 9 height 5
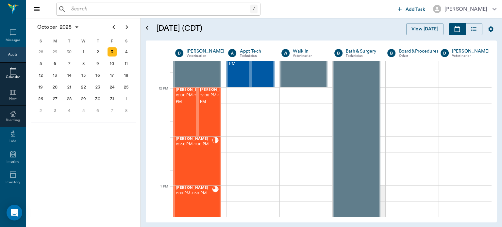
scroll to position [360, 0]
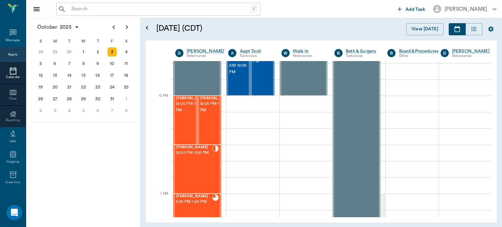
click at [194, 156] on span "12:30 PM - 1:00 PM" at bounding box center [194, 153] width 36 height 7
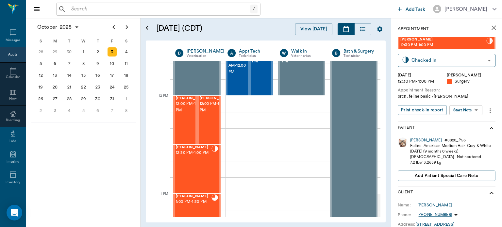
click at [469, 110] on body "/ ​ Add Task Dr. Bert Ellsworth Nectar Messages Appts Calendar Flow Boarding La…" at bounding box center [251, 113] width 502 height 227
click at [465, 136] on button "View Surgery" at bounding box center [460, 134] width 27 height 8
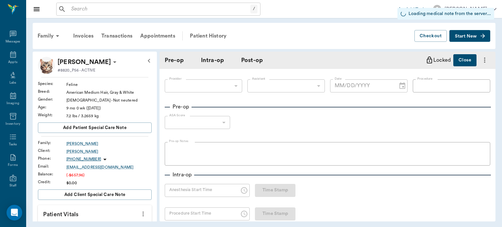
type input "63ec2f075fda476ae8351a4d"
type input "63ec2e7e52e12b0ba117b124"
type input "ORCH"
type input "1"
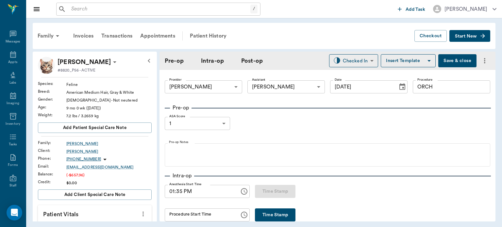
type input "[DATE]"
type input "01:35 PM"
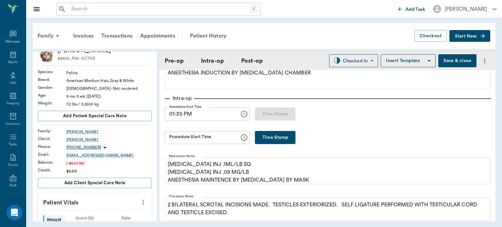
scroll to position [10, 0]
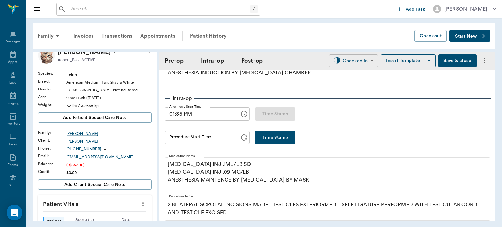
click at [352, 60] on body "/ ​ Add Task Dr. Bert Ellsworth Nectar Messages Appts Labs Imaging Inventory Ta…" at bounding box center [251, 113] width 502 height 227
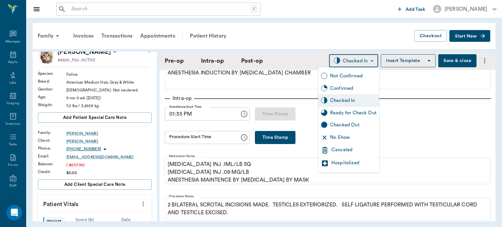
click at [347, 112] on div "Ready for Check Out" at bounding box center [353, 112] width 46 height 7
type input "READY_TO_CHECKOUT"
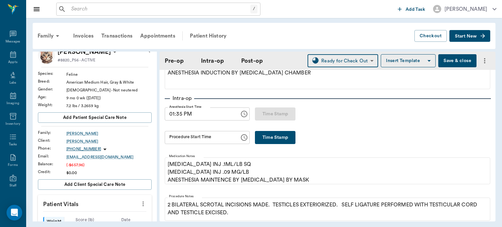
click at [272, 135] on button "Time Stamp" at bounding box center [275, 137] width 40 height 13
type input "01:46 PM"
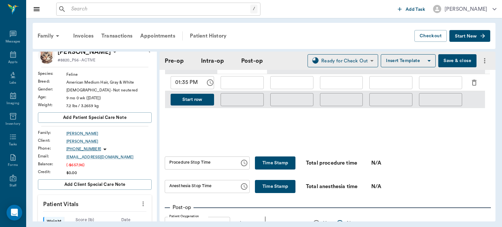
scroll to position [334, 0]
click at [283, 157] on button "Time Stamp" at bounding box center [275, 163] width 40 height 13
type input "01:51 PM"
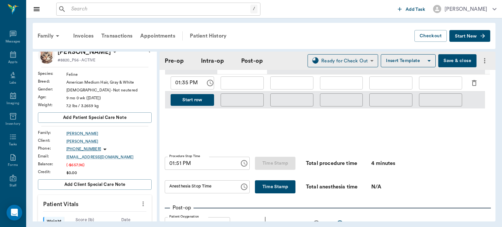
click at [270, 190] on button "Time Stamp" at bounding box center [275, 186] width 40 height 13
type input "01:51 PM"
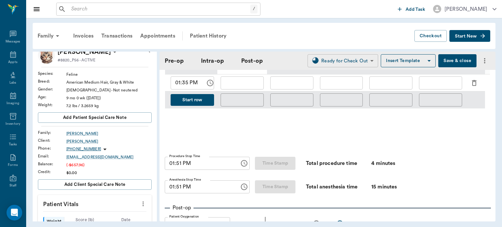
click at [355, 62] on body "/ ​ Add Task Dr. Bert Ellsworth Nectar Messages Appts Labs Imaging Inventory Ta…" at bounding box center [251, 113] width 502 height 227
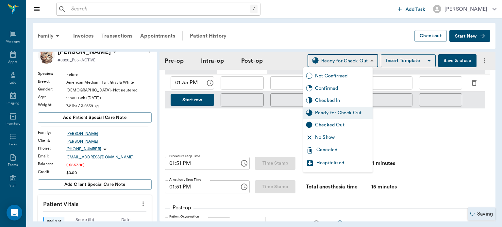
click at [348, 114] on div "Ready for Check Out" at bounding box center [342, 112] width 55 height 7
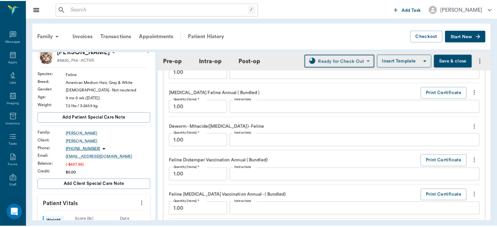
scroll to position [850, 0]
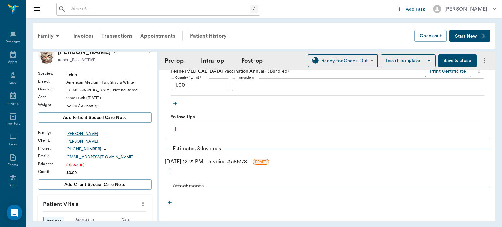
click at [247, 159] on link "Invoice # a86178" at bounding box center [227, 162] width 39 height 8
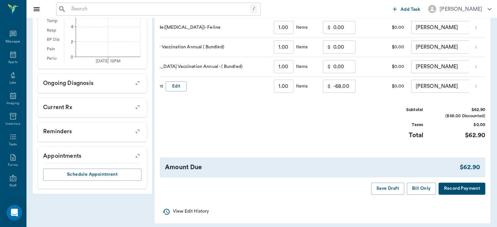
scroll to position [247, 0]
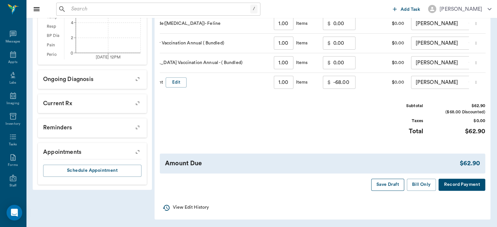
click at [384, 185] on button "Save Draft" at bounding box center [387, 185] width 33 height 12
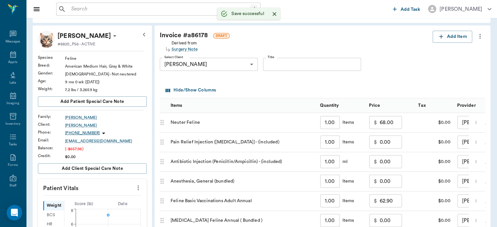
scroll to position [24, 0]
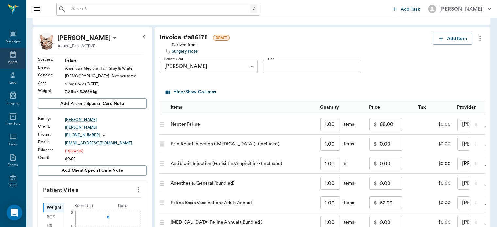
click at [12, 54] on icon at bounding box center [13, 54] width 6 height 7
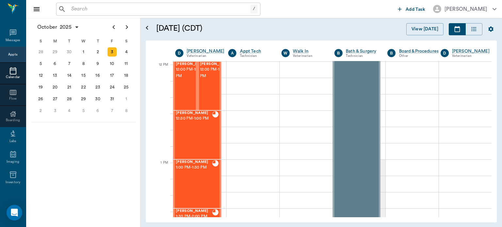
scroll to position [389, 0]
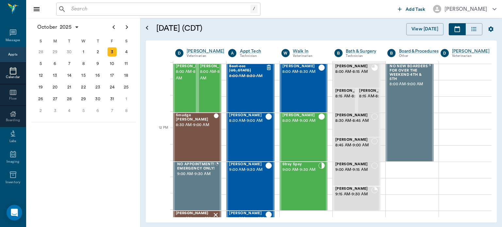
scroll to position [324, 0]
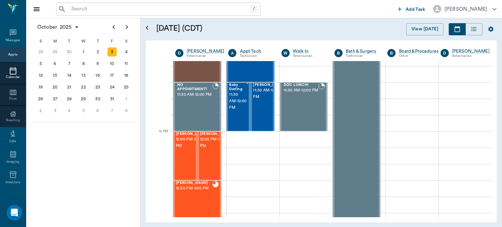
click at [179, 163] on div "[PERSON_NAME] 12:00 PM - 12:30 PM" at bounding box center [192, 156] width 33 height 48
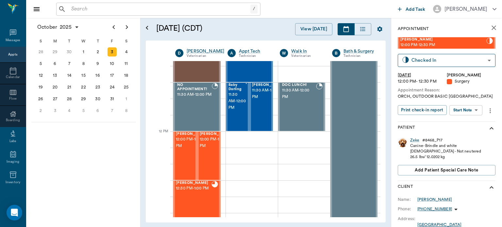
click at [466, 108] on body "/ ​ Add Task Dr. Bert Ellsworth Nectar Messages Appts Calendar Flow Boarding La…" at bounding box center [251, 113] width 502 height 227
click at [463, 133] on button "View Surgery" at bounding box center [460, 134] width 27 height 8
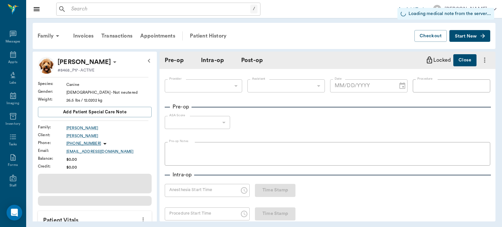
type input "63ec2f075fda476ae8351a4d"
type input "63ec2e7e52e12b0ba117b124"
type input "ORCH"
type input "1"
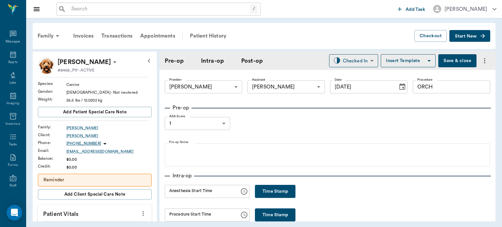
type input "[DATE]"
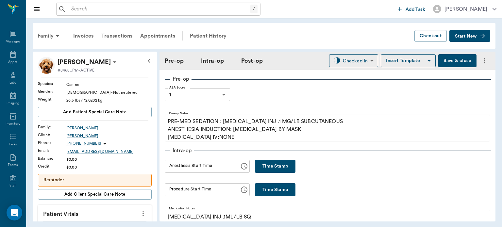
scroll to position [74, 0]
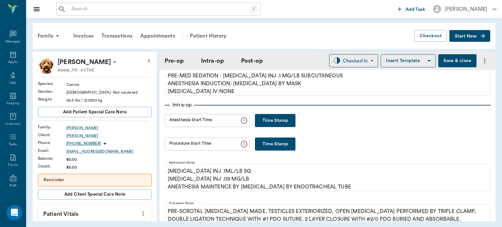
click at [278, 124] on button "Time Stamp" at bounding box center [275, 120] width 40 height 13
click at [179, 123] on input "01:59 PM" at bounding box center [200, 120] width 70 height 13
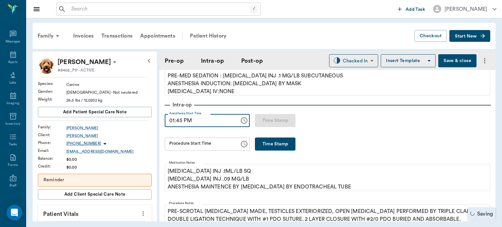
type input "01:45 PM"
click at [268, 142] on button "Time Stamp" at bounding box center [275, 144] width 40 height 13
type input "01:59 PM"
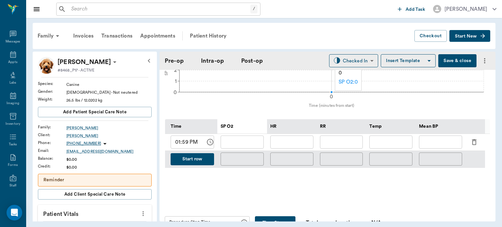
scroll to position [278, 0]
click at [237, 144] on input "text" at bounding box center [241, 142] width 43 height 13
type input "95"
click at [293, 144] on input "text" at bounding box center [291, 142] width 43 height 13
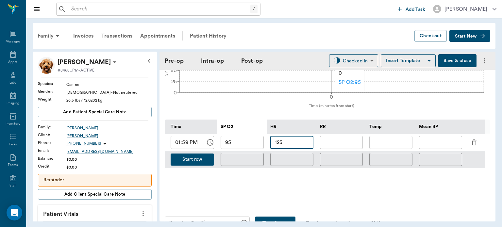
type input "125"
click at [351, 144] on input "text" at bounding box center [341, 142] width 43 height 13
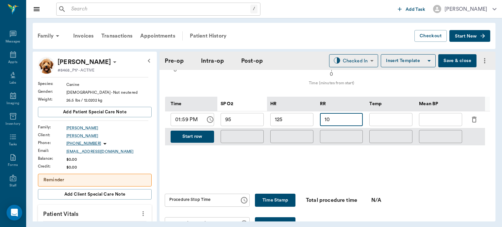
scroll to position [306, 0]
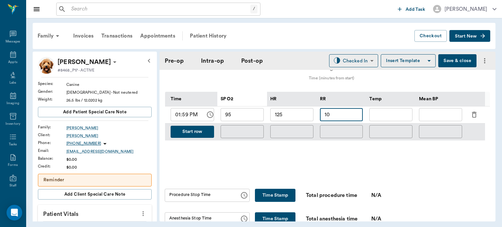
type input "10"
click at [197, 132] on button "Start row" at bounding box center [191, 132] width 43 height 12
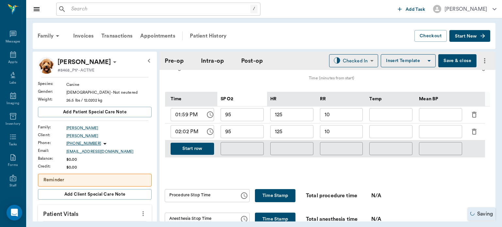
click at [187, 134] on input "02:02 PM" at bounding box center [185, 131] width 30 height 13
click at [255, 132] on input "95" at bounding box center [241, 131] width 43 height 13
type input "9"
type input "0"
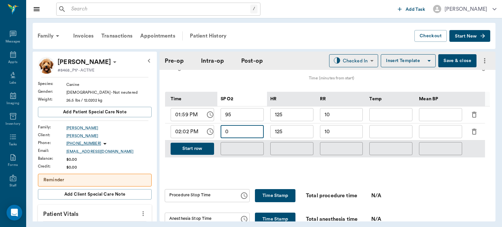
click at [299, 134] on input "125" at bounding box center [291, 131] width 43 height 13
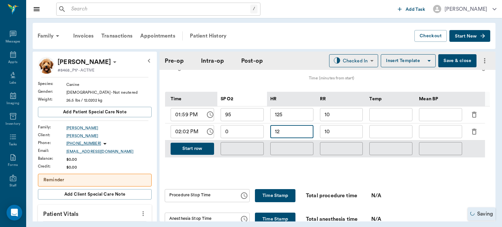
click at [355, 132] on input "10" at bounding box center [341, 131] width 43 height 13
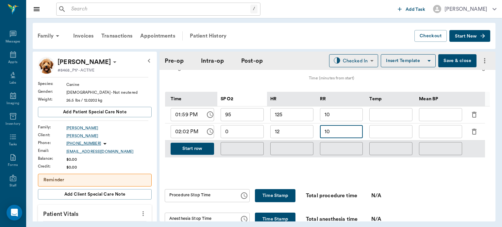
type input "128"
click at [202, 150] on button "Start row" at bounding box center [191, 149] width 43 height 12
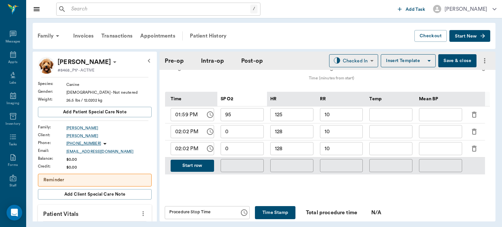
click at [185, 152] on input "02:02 PM" at bounding box center [185, 148] width 30 height 13
type input "02:05 PM"
click at [243, 150] on input "0" at bounding box center [241, 148] width 43 height 13
click at [248, 132] on input "0" at bounding box center [241, 131] width 43 height 13
type input "90"
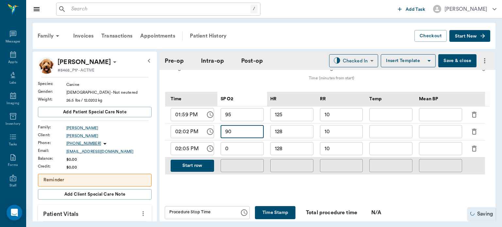
click at [252, 150] on input "0" at bounding box center [241, 148] width 43 height 13
click at [106, 60] on p "[PERSON_NAME]" at bounding box center [83, 62] width 53 height 10
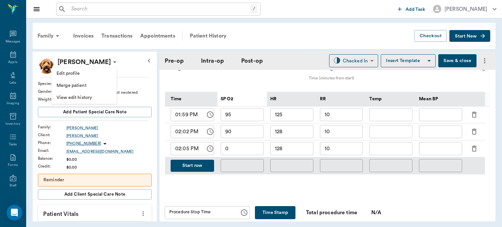
click at [89, 75] on span "Edit profile" at bounding box center [84, 73] width 55 height 7
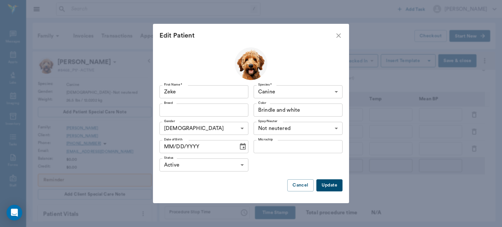
click at [167, 144] on input "MM/DD/YYYY" at bounding box center [196, 146] width 74 height 13
type input "02/03/2025"
click at [338, 187] on button "Update" at bounding box center [329, 185] width 26 height 12
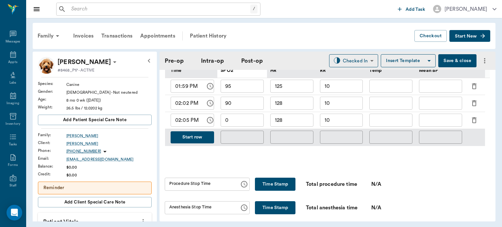
scroll to position [328, 0]
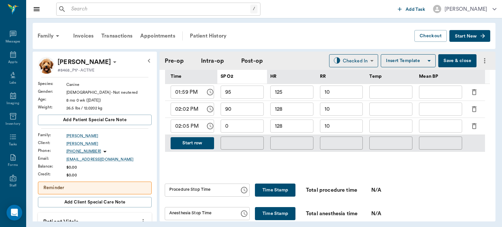
click at [245, 127] on input "0" at bounding box center [241, 126] width 43 height 13
type input "99"
click at [243, 126] on input "99" at bounding box center [241, 126] width 43 height 13
click at [300, 126] on input "128" at bounding box center [291, 126] width 43 height 13
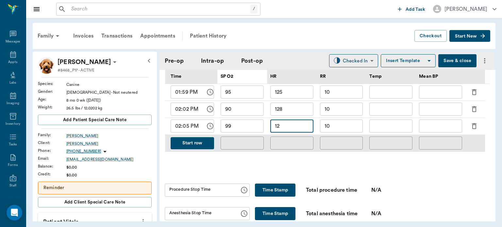
click at [353, 127] on input "10" at bounding box center [341, 126] width 43 height 13
type input "122"
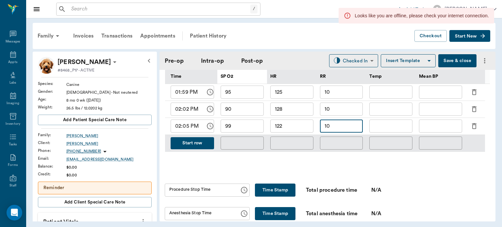
click at [251, 128] on input "99" at bounding box center [241, 126] width 43 height 13
click at [197, 147] on button "Start row" at bounding box center [191, 143] width 43 height 12
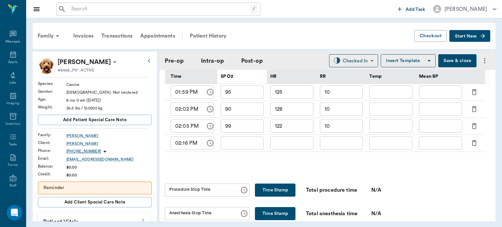
type input "99"
type input "122"
type input "10"
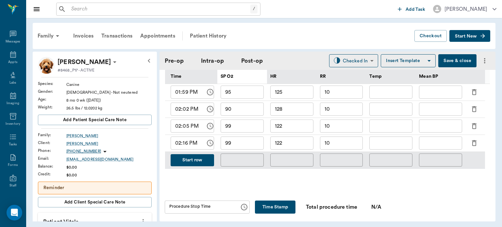
click at [240, 143] on input "99" at bounding box center [241, 143] width 43 height 13
type input "9"
type input "100"
click at [294, 142] on input "122" at bounding box center [291, 143] width 43 height 13
type input "117"
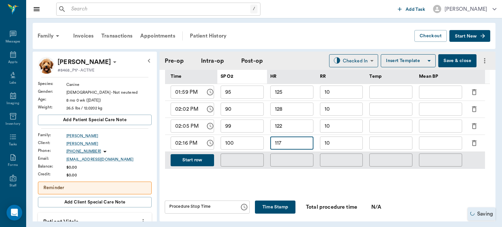
click at [291, 174] on div "Time SP O2 HR RR Temp Mean BP 01:59 PM ​ 95 ​ 125 ​ 10 ​ ​ ​ 02:02 PM ​ 90 ​ 12…" at bounding box center [327, 119] width 325 height 121
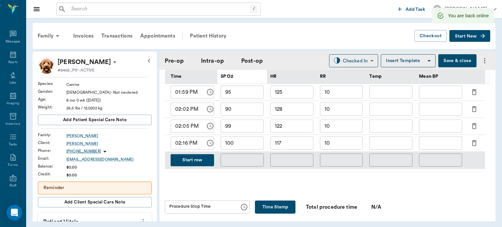
scroll to position [688, 0]
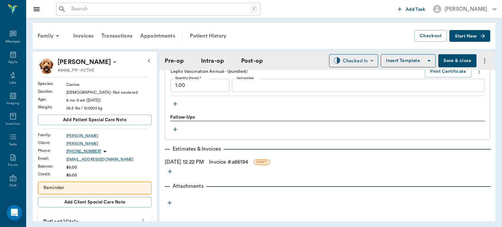
click at [309, 124] on div at bounding box center [327, 124] width 314 height 1
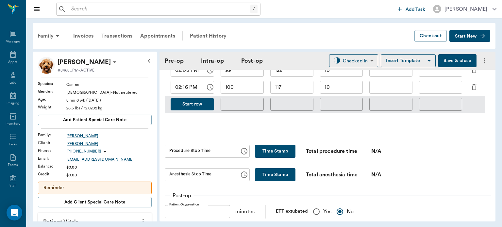
scroll to position [384, 0]
click at [356, 52] on div "Pre-op Intra-op Post-op Checked In CHECKED_IN ​ Insert Template Save & close" at bounding box center [327, 61] width 336 height 18
click at [361, 60] on body "/ ​ Add Task Dr. Bert Ellsworth Nectar Messages Appts Labs Imaging Inventory Ta…" at bounding box center [251, 113] width 502 height 227
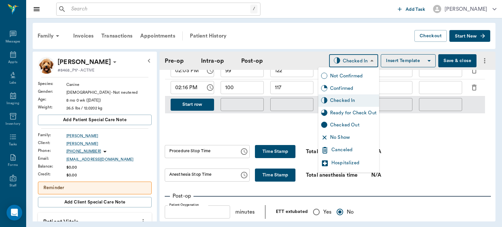
click at [372, 109] on div "Ready for Check Out" at bounding box center [353, 112] width 46 height 7
type input "READY_TO_CHECKOUT"
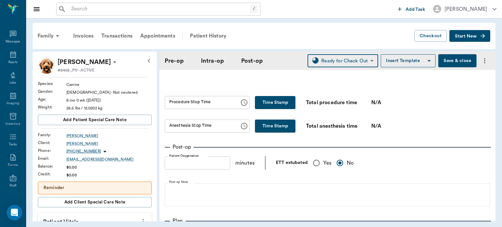
scroll to position [408, 0]
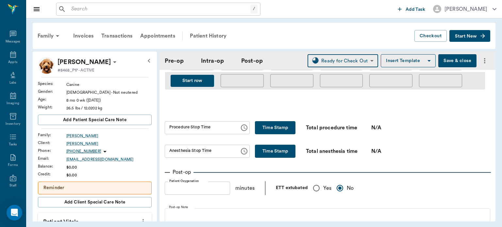
click at [320, 192] on input "Yes" at bounding box center [316, 188] width 14 height 14
radio input "true"
click at [315, 193] on input "Yes" at bounding box center [316, 188] width 14 height 14
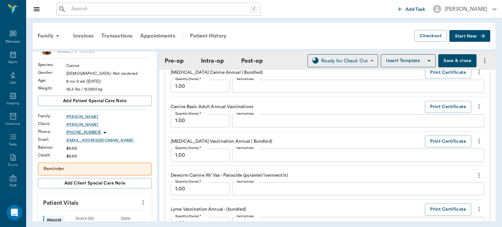
scroll to position [826, 0]
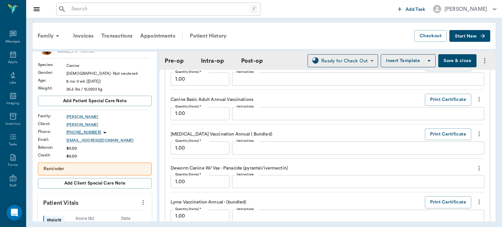
click at [478, 166] on icon "more" at bounding box center [478, 168] width 1 height 5
click at [436, 192] on span "Delete" at bounding box center [446, 189] width 55 height 7
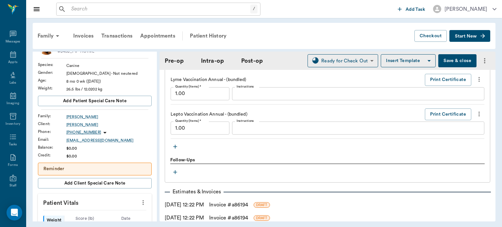
scroll to position [916, 0]
click at [174, 144] on icon "button" at bounding box center [175, 146] width 4 height 4
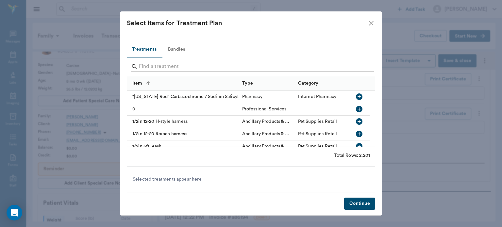
click at [150, 68] on input "Search" at bounding box center [251, 66] width 225 height 10
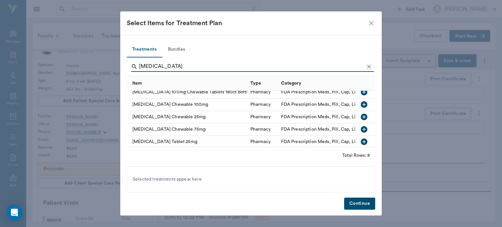
scroll to position [0, 0]
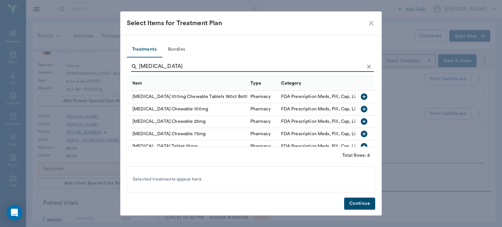
type input "CARPROFEN"
click at [361, 112] on icon "button" at bounding box center [364, 109] width 7 height 7
click at [360, 202] on button "Continue" at bounding box center [359, 204] width 31 height 12
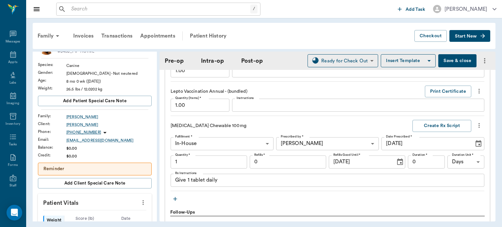
scroll to position [940, 0]
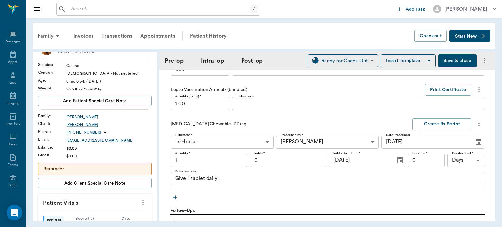
click at [188, 157] on input "1" at bounding box center [208, 160] width 76 height 13
type input "2"
click at [189, 178] on textarea "Give 1 tablet daily" at bounding box center [327, 179] width 304 height 8
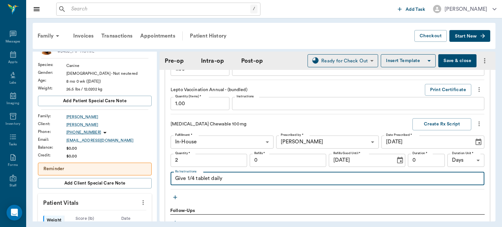
click at [210, 175] on textarea "Give 1/4 tablet daily" at bounding box center [327, 179] width 304 height 8
type textarea "Give 1/4 tablet twice daily"
click at [430, 126] on button "Create Rx Script" at bounding box center [441, 124] width 59 height 12
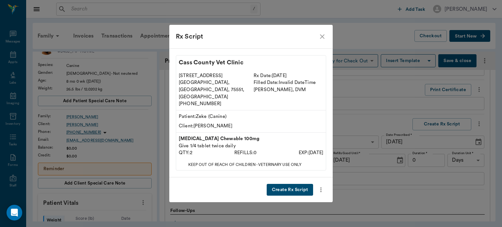
click at [323, 40] on icon "close" at bounding box center [322, 37] width 8 height 8
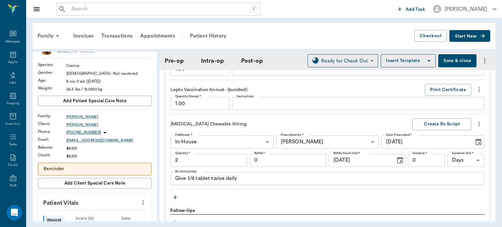
click at [433, 120] on button "Create Rx Script" at bounding box center [441, 124] width 59 height 12
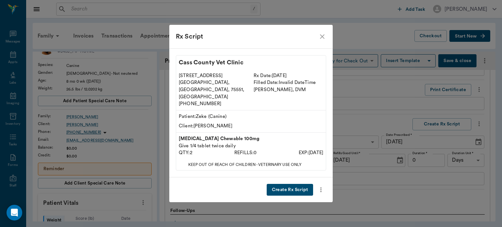
click at [285, 185] on button "Create Rx Script" at bounding box center [290, 190] width 46 height 12
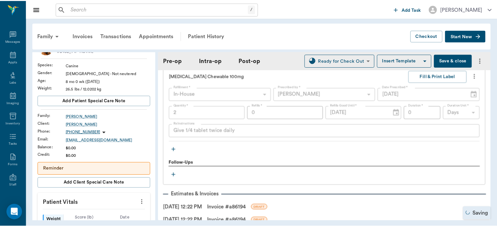
scroll to position [1046, 0]
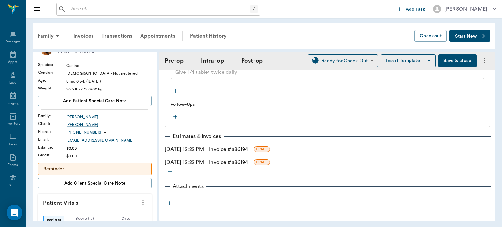
click at [239, 149] on link "Invoice # a86194" at bounding box center [228, 149] width 39 height 8
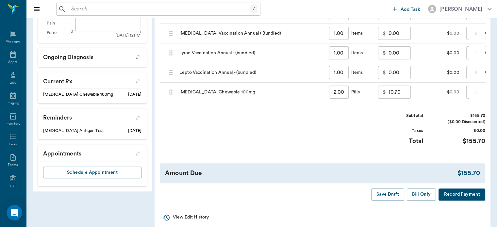
scroll to position [267, 0]
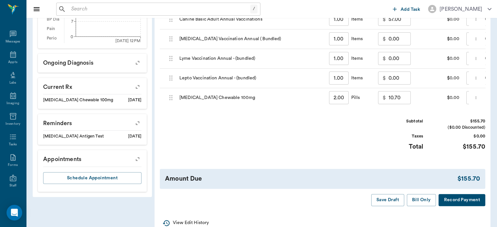
click at [417, 206] on button "Bill Only" at bounding box center [421, 200] width 29 height 12
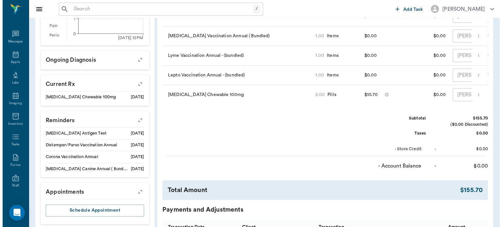
scroll to position [0, 0]
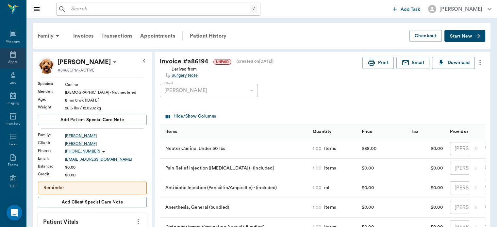
click at [9, 54] on icon at bounding box center [13, 55] width 8 height 8
